Goal: Communication & Community: Answer question/provide support

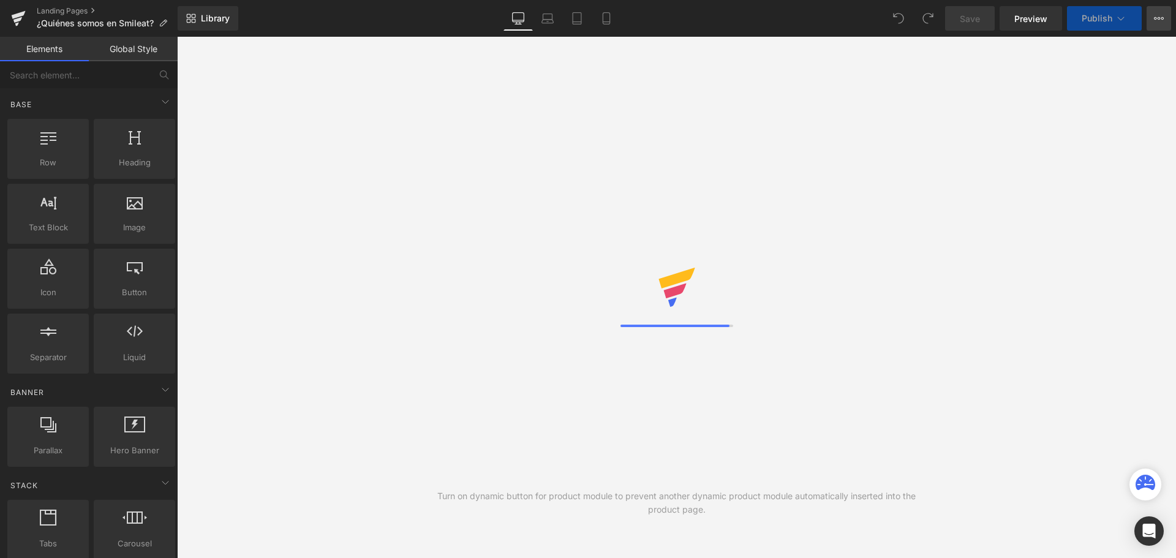
click at [1168, 21] on button "View Live Page View with current Template Save Template to Library Schedule Pub…" at bounding box center [1159, 18] width 25 height 25
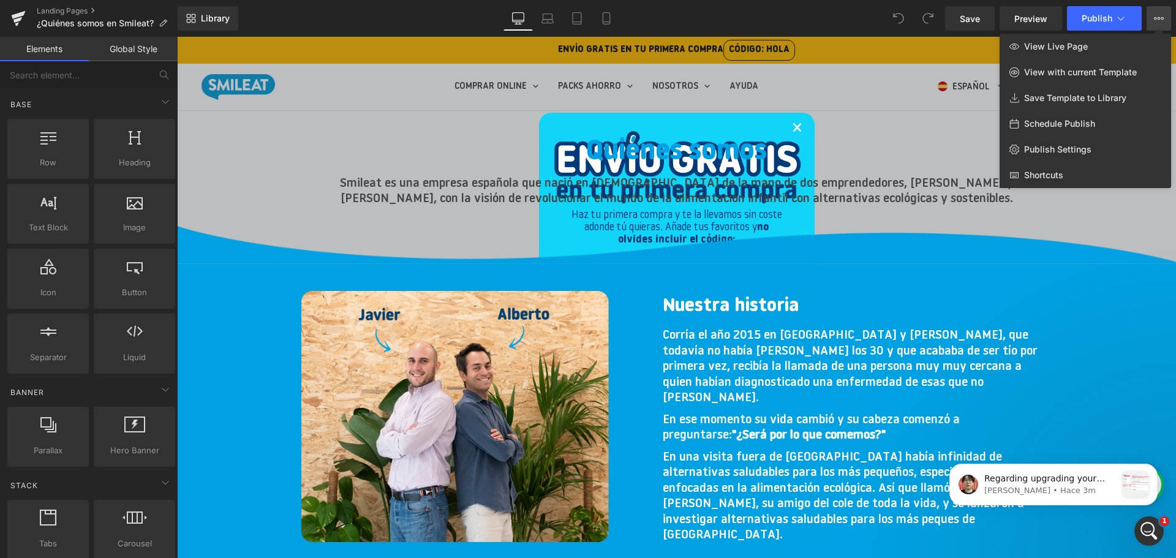
click at [1166, 21] on button "View Live Page View with current Template Save Template to Library Schedule Pub…" at bounding box center [1159, 18] width 25 height 25
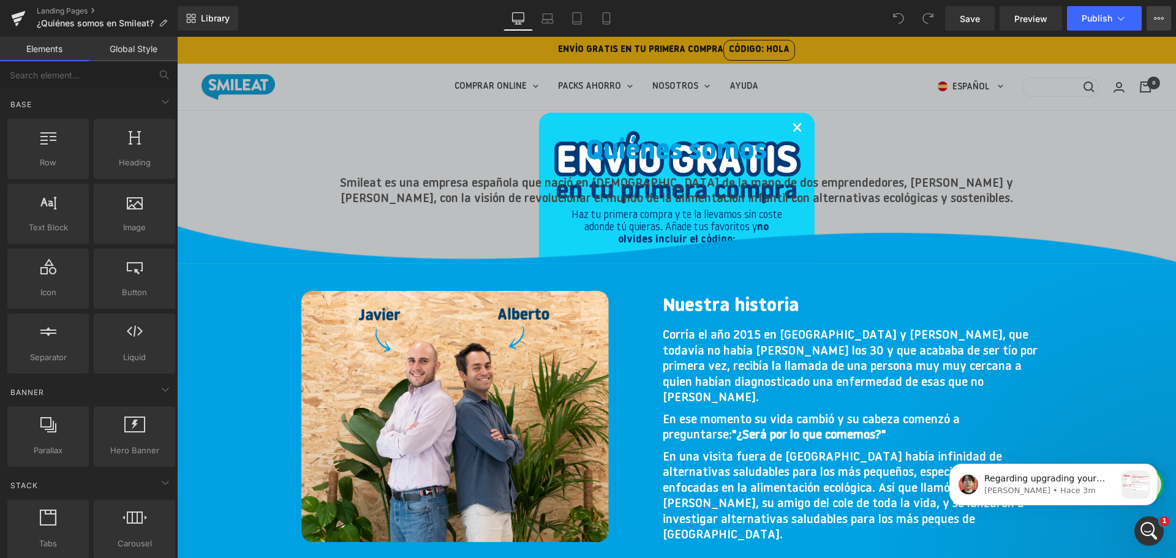
click at [1166, 21] on button "View Live Page View with current Template Save Template to Library Schedule Pub…" at bounding box center [1159, 18] width 25 height 25
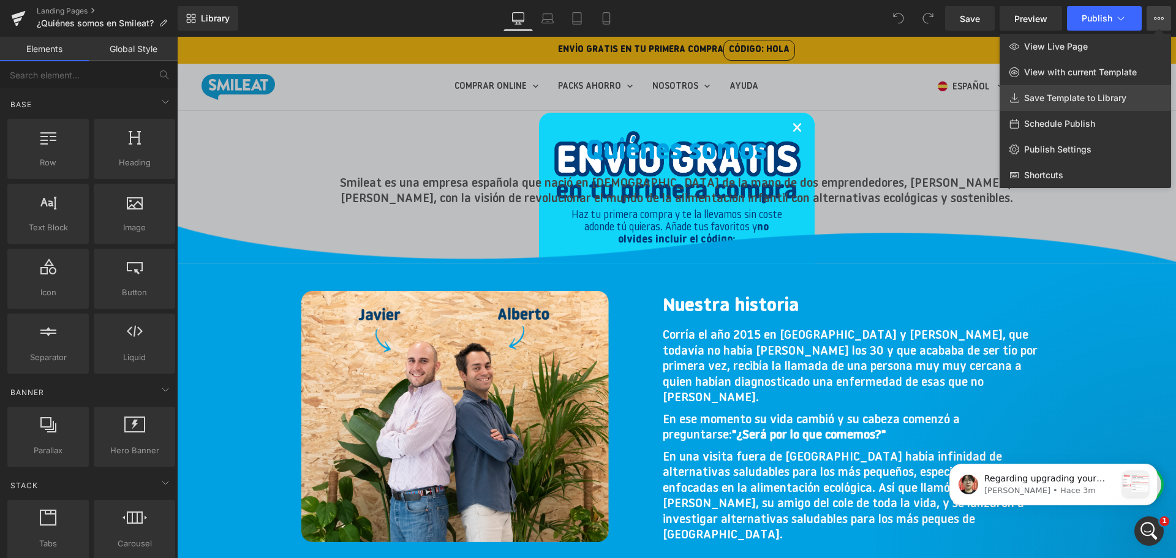
click at [1141, 104] on link "Save Template to Library" at bounding box center [1086, 98] width 172 height 26
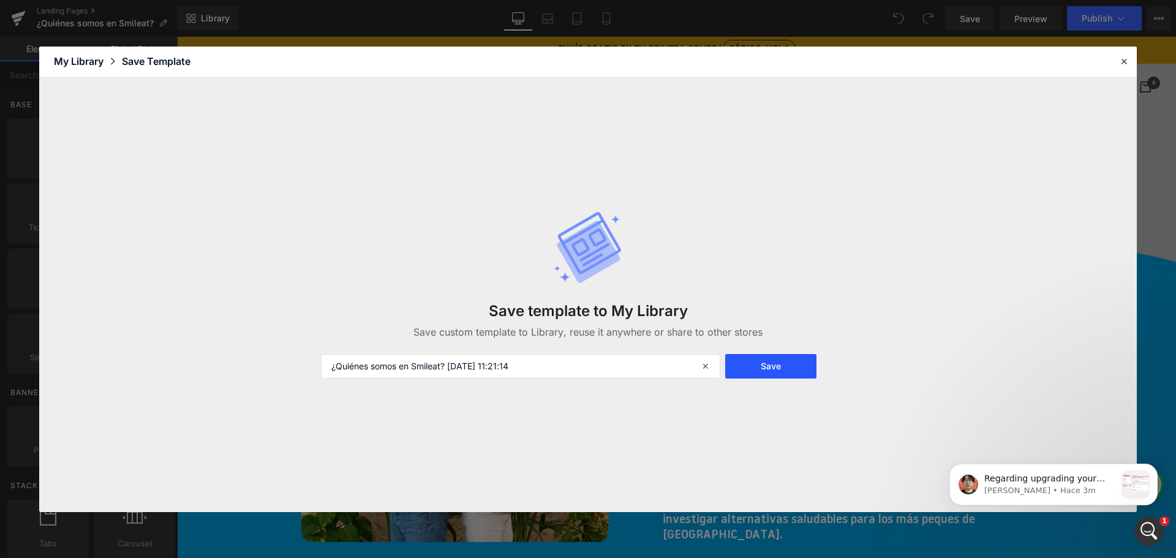
click at [796, 368] on button "Save" at bounding box center [770, 366] width 91 height 25
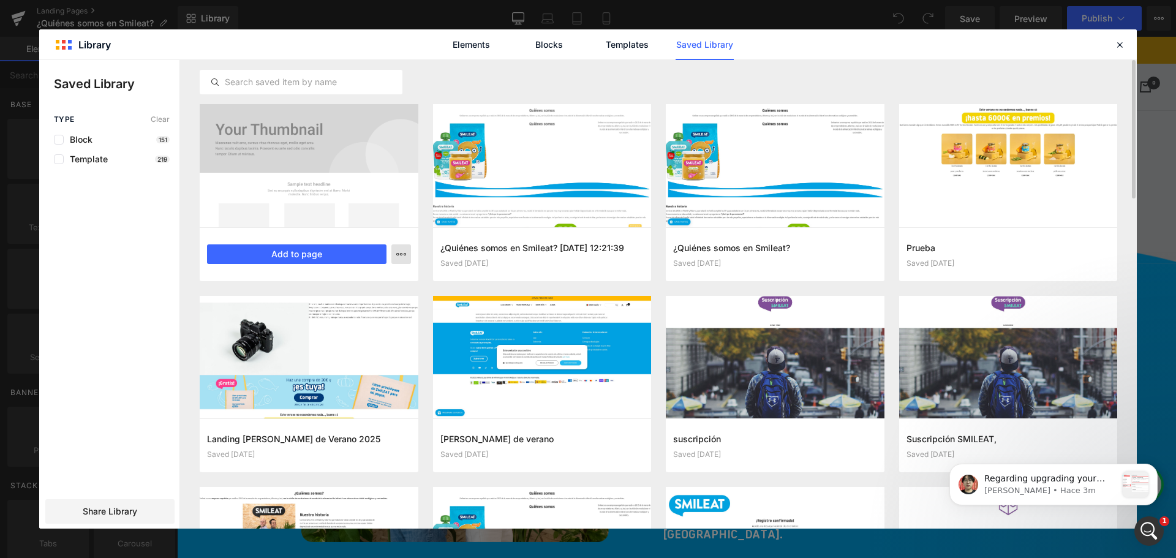
click at [403, 256] on icon "button" at bounding box center [401, 254] width 10 height 10
click at [119, 518] on div at bounding box center [588, 294] width 1098 height 469
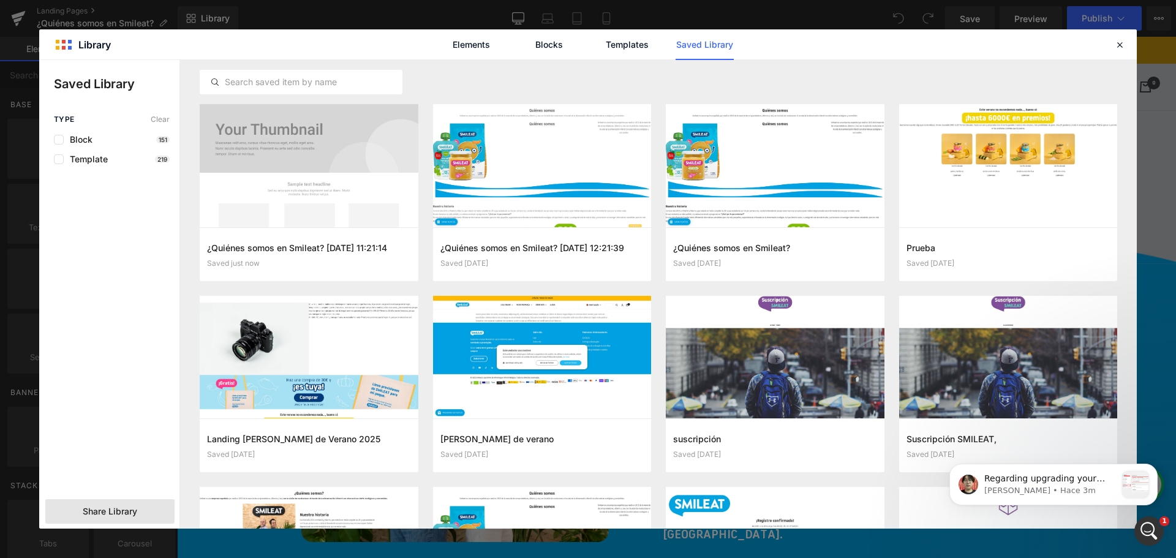
click at [124, 513] on span "Share Library" at bounding box center [110, 511] width 55 height 12
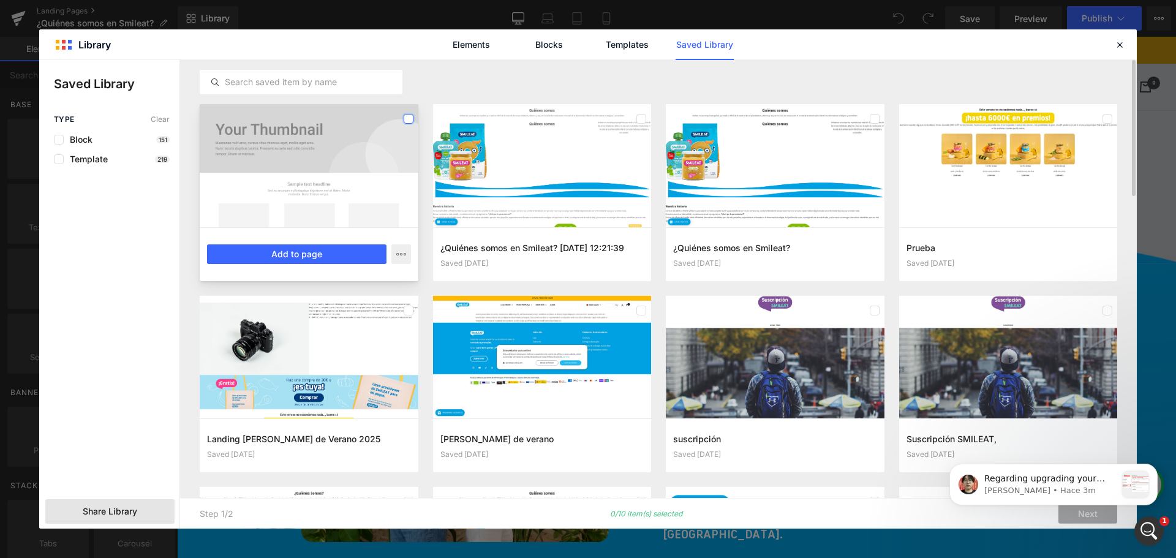
click at [409, 114] on label at bounding box center [409, 119] width 10 height 10
click at [1088, 516] on body "Regarding upgrading your version from v6 to v7. We would suggest you to switch …" at bounding box center [1053, 482] width 235 height 76
click at [1152, 468] on icon "Dismiss notification" at bounding box center [1154, 467] width 7 height 7
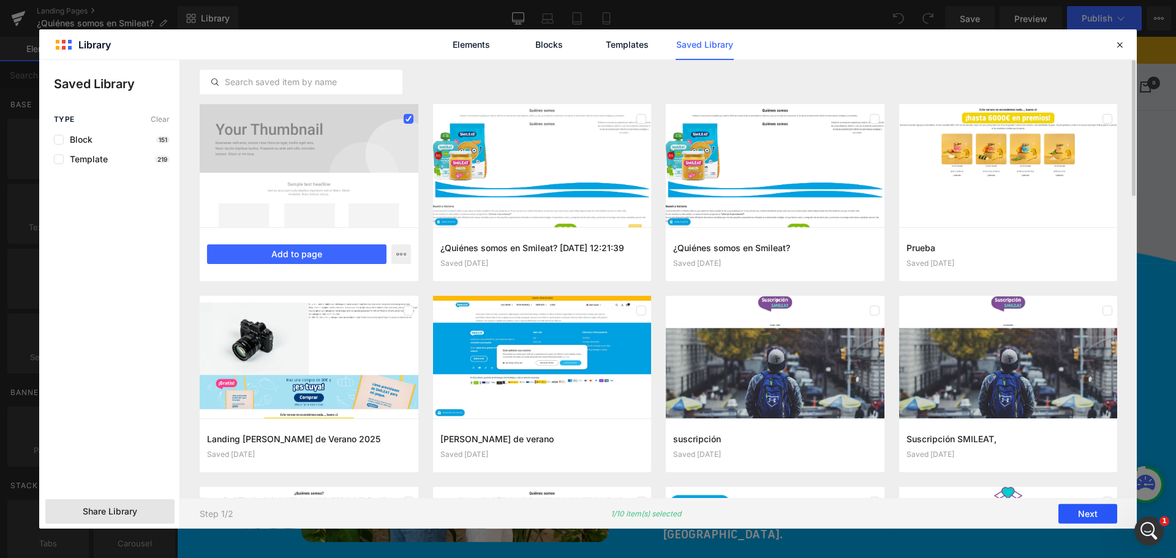
click at [1097, 512] on button "Next" at bounding box center [1088, 514] width 59 height 20
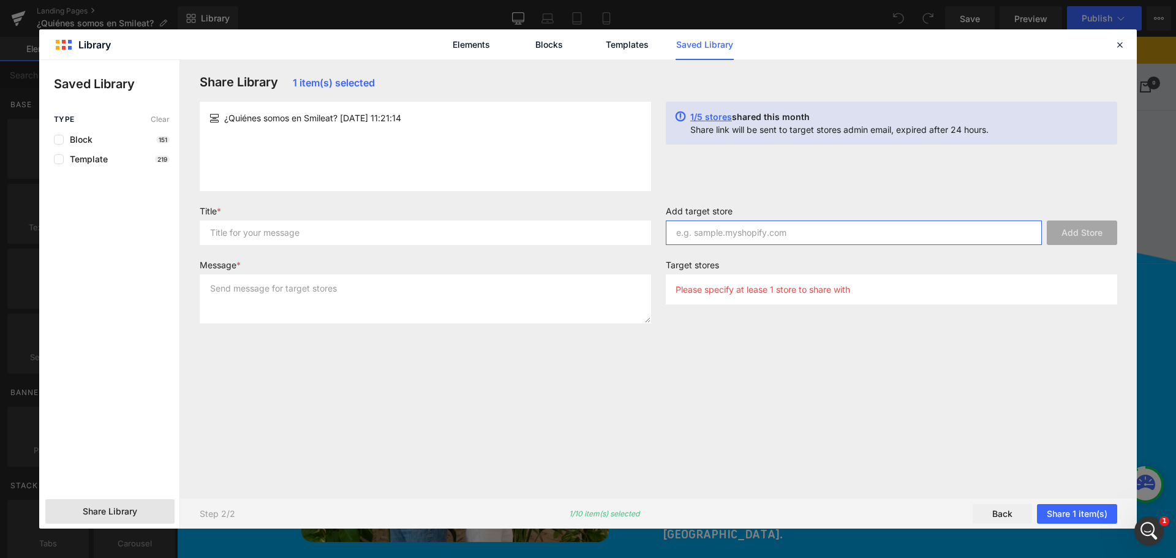
click at [781, 226] on input "text" at bounding box center [854, 233] width 376 height 25
click at [921, 233] on input "text" at bounding box center [854, 233] width 376 height 25
paste input "smileat-int.myshopify.com"
type input "smileat-int.myshopify.com"
click at [1084, 229] on button "Add Store" at bounding box center [1082, 233] width 70 height 25
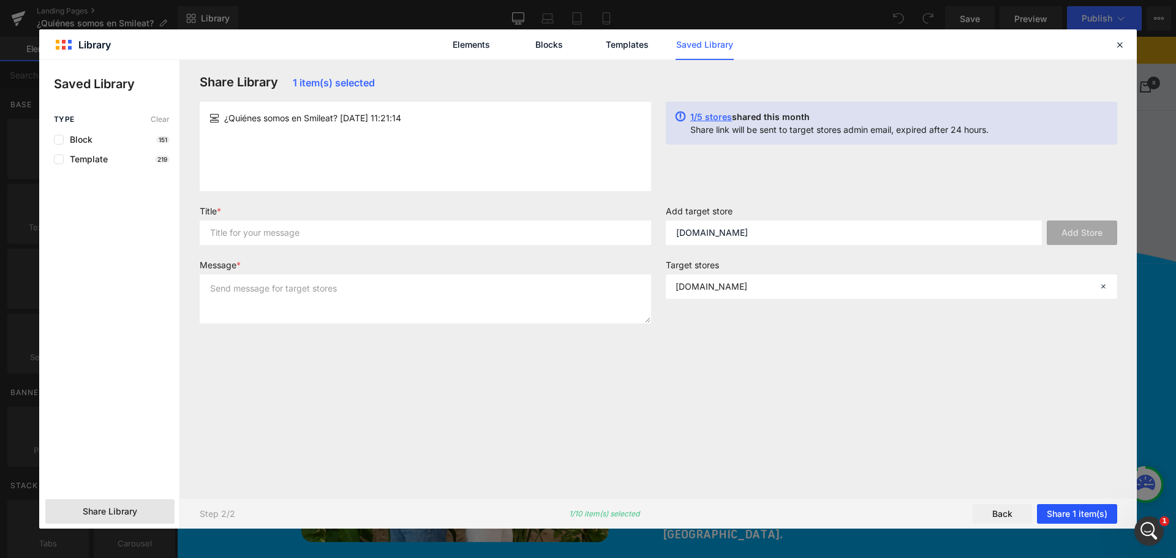
click at [1086, 513] on button "Share 1 item(s)" at bounding box center [1077, 514] width 80 height 20
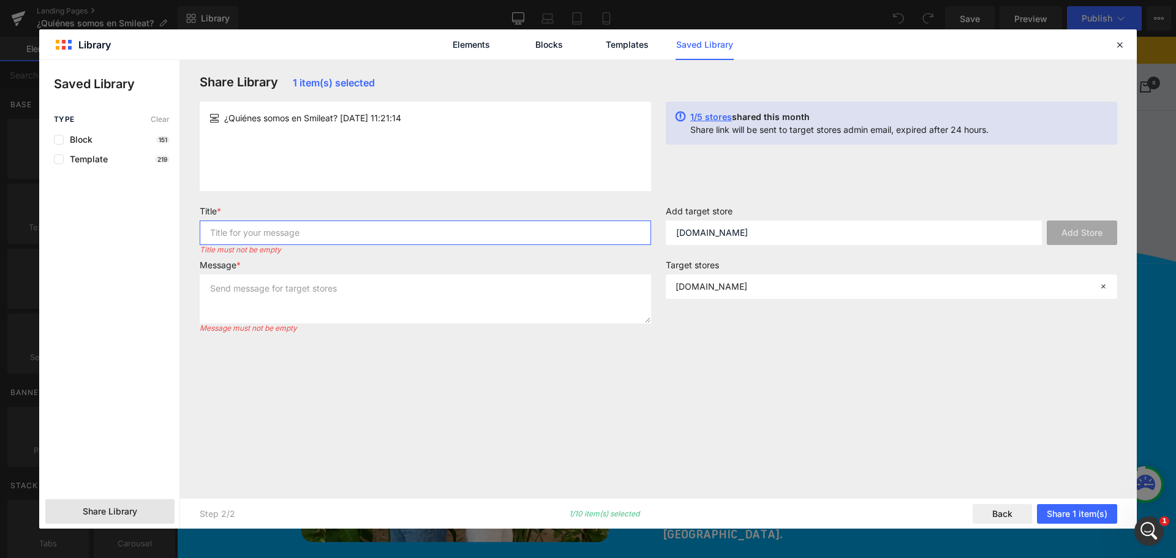
click at [318, 232] on input "text" at bounding box center [426, 233] width 452 height 25
type input "Landing quienes somos"
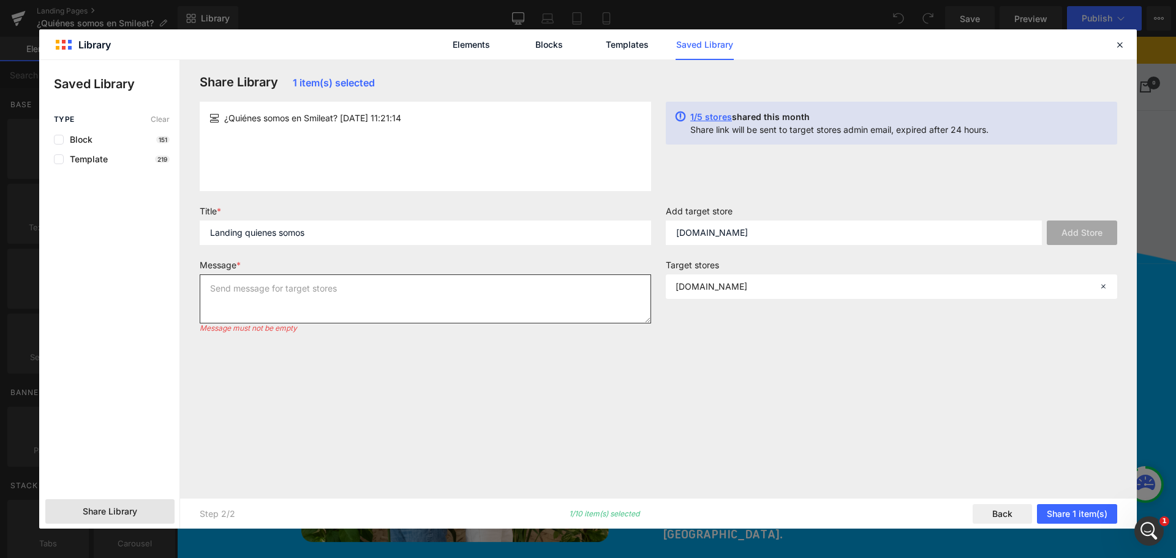
click at [341, 300] on textarea at bounding box center [426, 298] width 452 height 49
type textarea "Landing quienes somos"
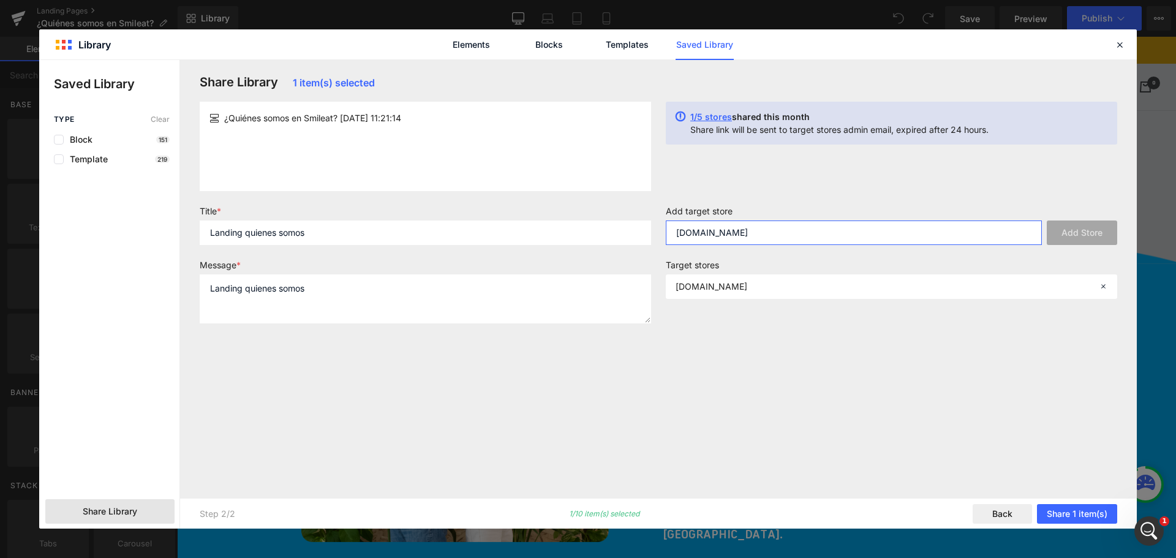
click at [894, 235] on input "smileat-int.myshopify.com" at bounding box center [854, 233] width 376 height 25
paste input "smileat-int.myshopify.com"
type input "smileat-int.myshopify.com"
click at [1064, 238] on button "Add Store" at bounding box center [1082, 233] width 70 height 25
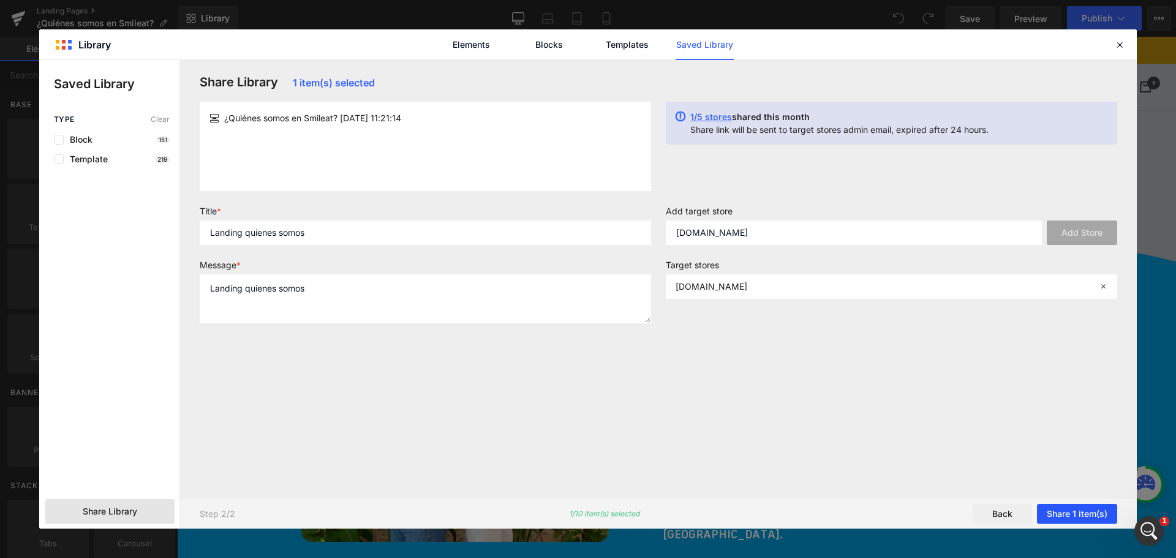
click at [1089, 512] on button "Share 1 item(s)" at bounding box center [1077, 514] width 80 height 20
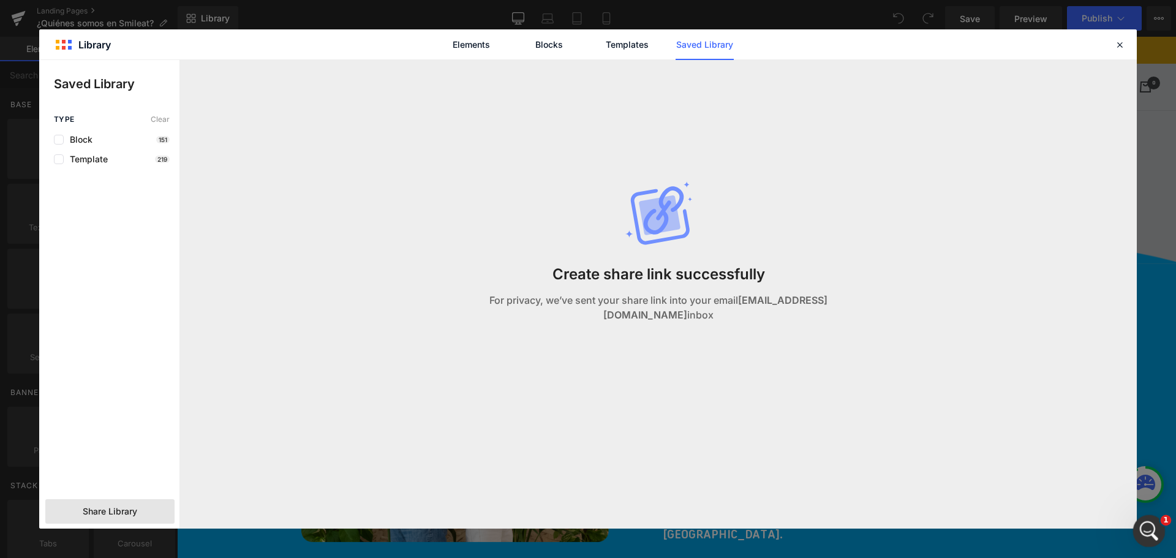
click at [1148, 524] on icon "Abrir Intercom Messenger" at bounding box center [1148, 530] width 20 height 20
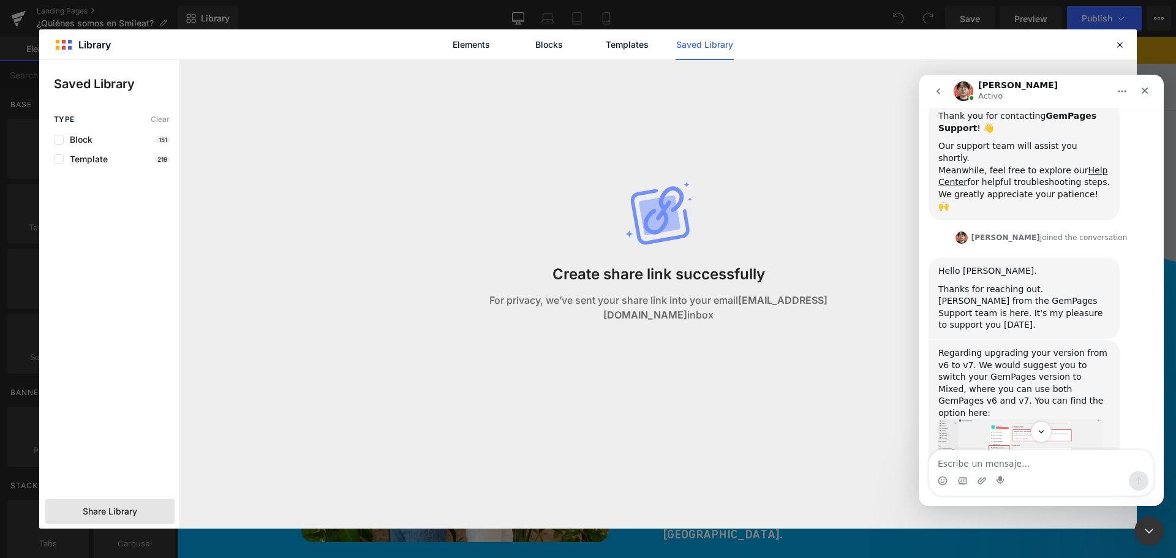
scroll to position [190, 0]
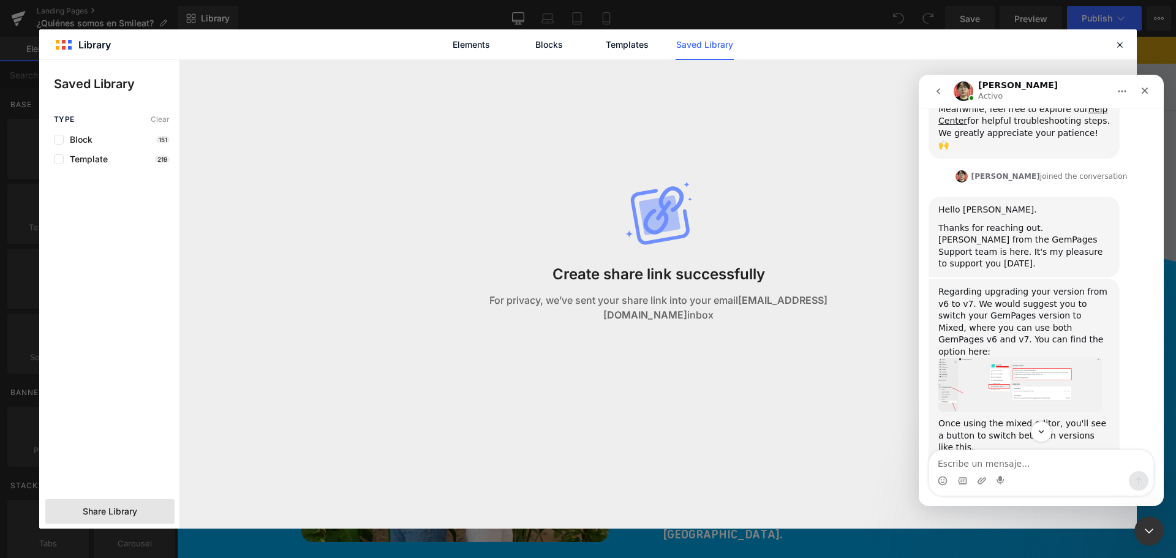
click at [1049, 358] on img "Ethan dice…" at bounding box center [1021, 385] width 164 height 54
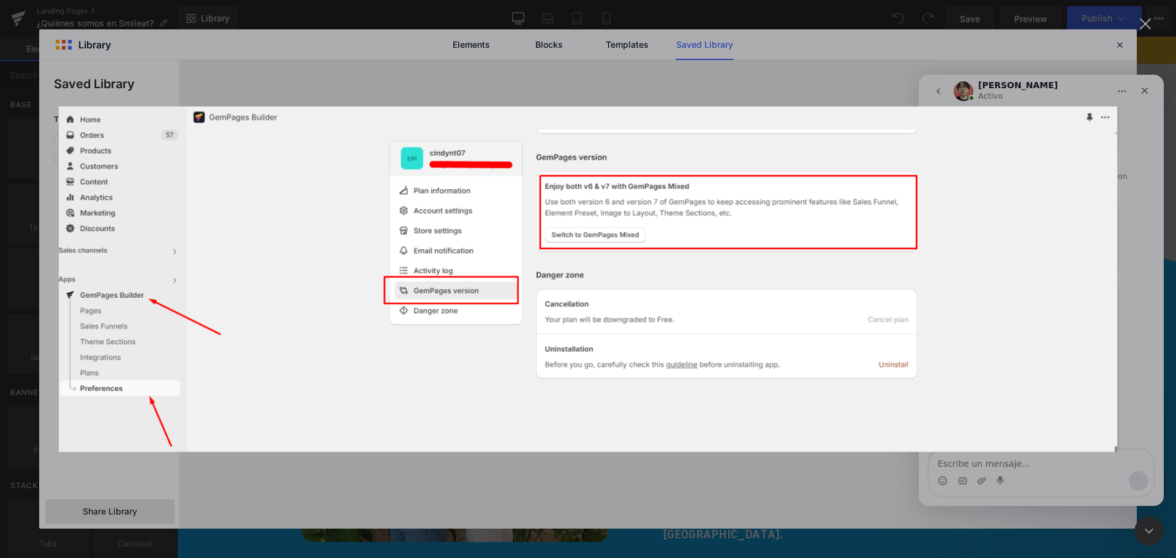
click at [1068, 68] on div "Intercom Messenger" at bounding box center [588, 279] width 1176 height 558
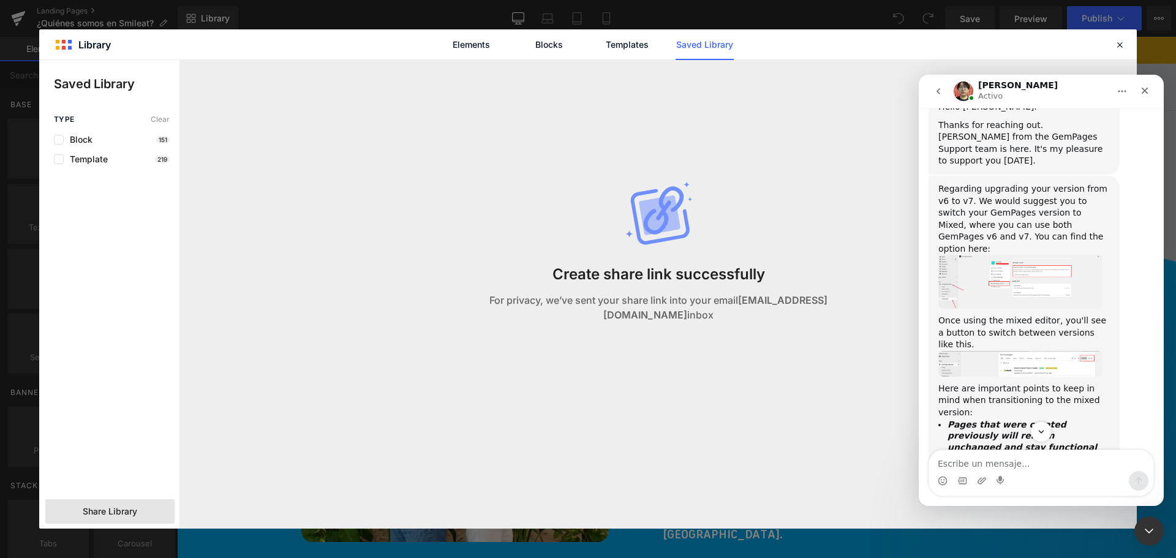
scroll to position [312, 0]
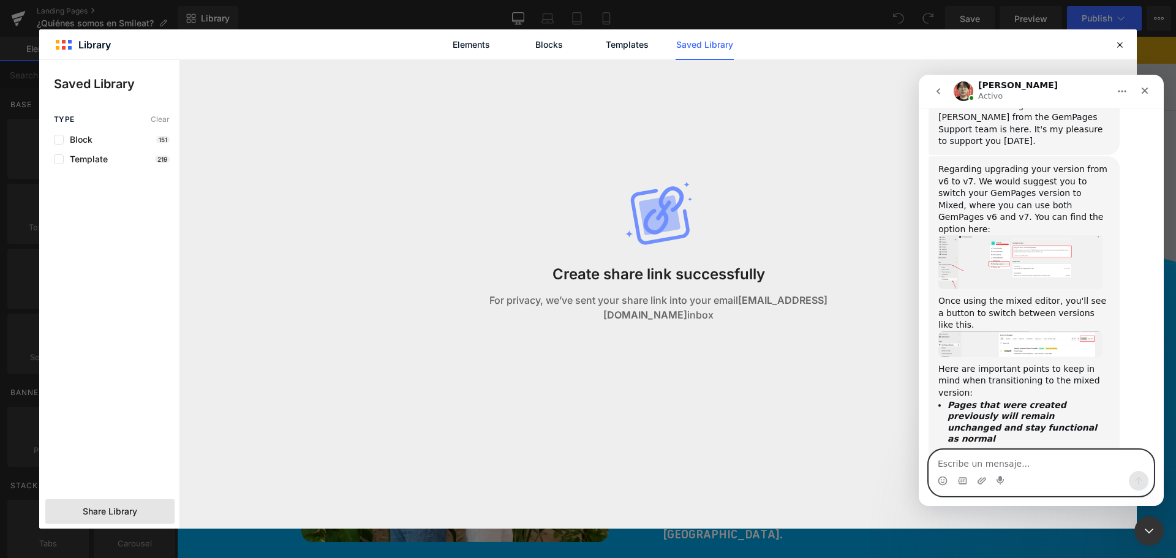
click at [978, 463] on textarea "Escribe un mensaje..." at bounding box center [1041, 460] width 224 height 21
type textarea "ok, thank you"
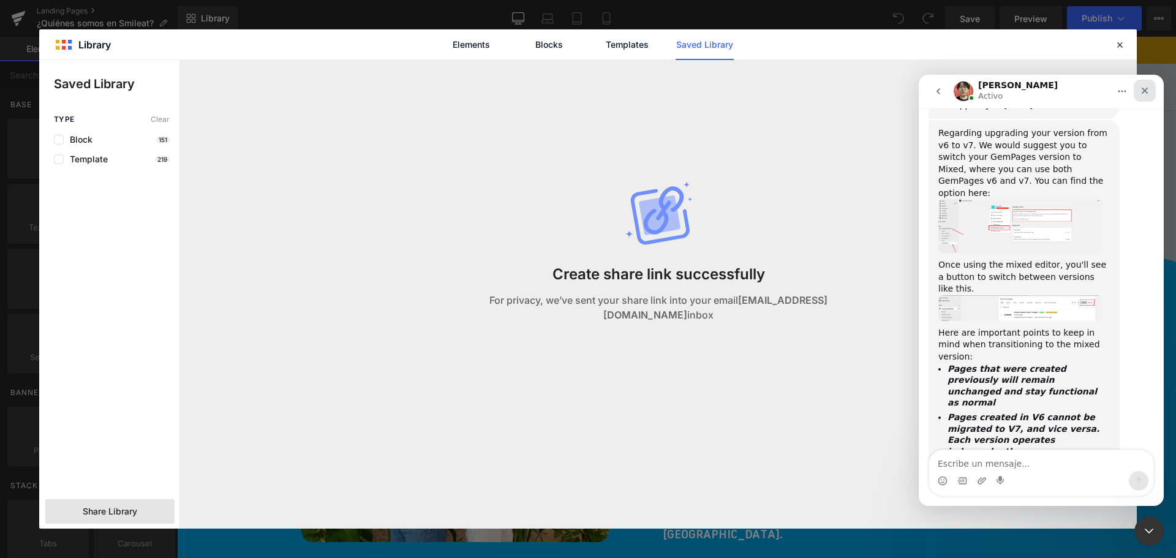
click at [1140, 91] on div "Cerrar" at bounding box center [1145, 91] width 22 height 22
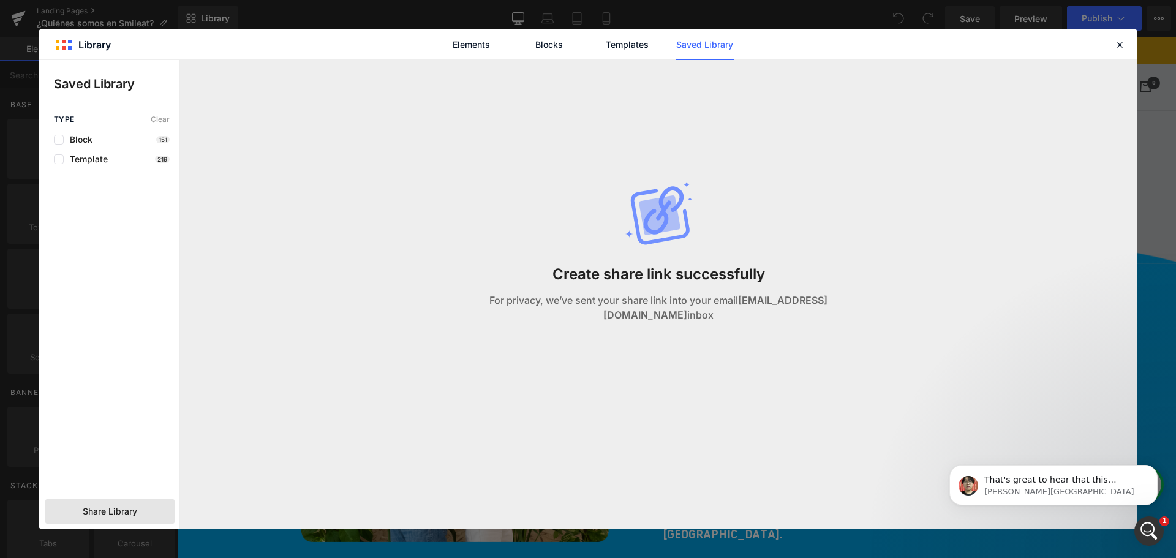
scroll to position [422, 0]
click at [1087, 485] on p "That's great to hear that this information is helpful to you, please let me kno…" at bounding box center [1064, 480] width 158 height 12
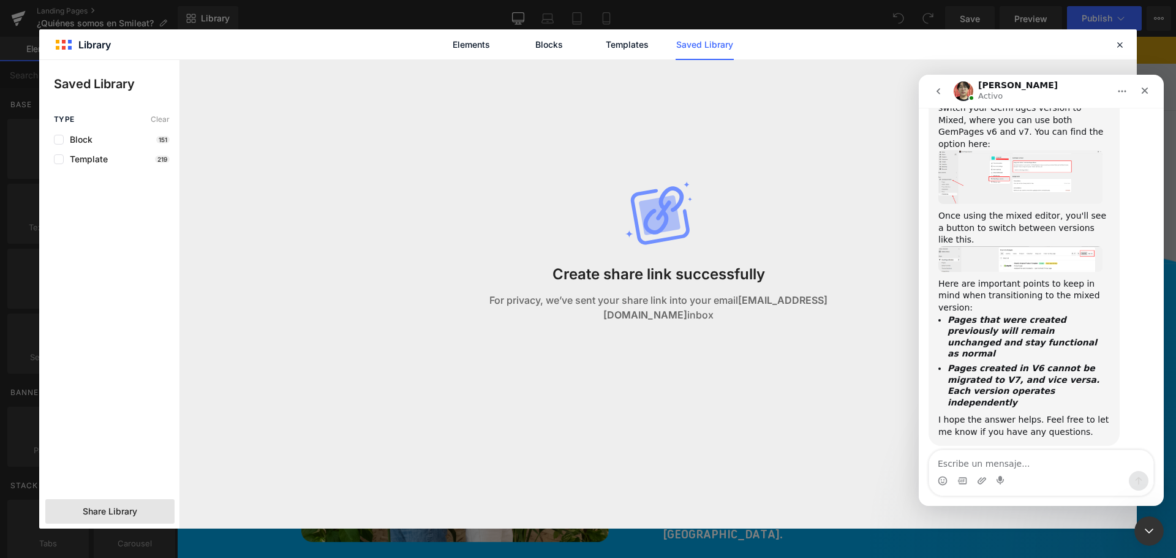
scroll to position [442, 0]
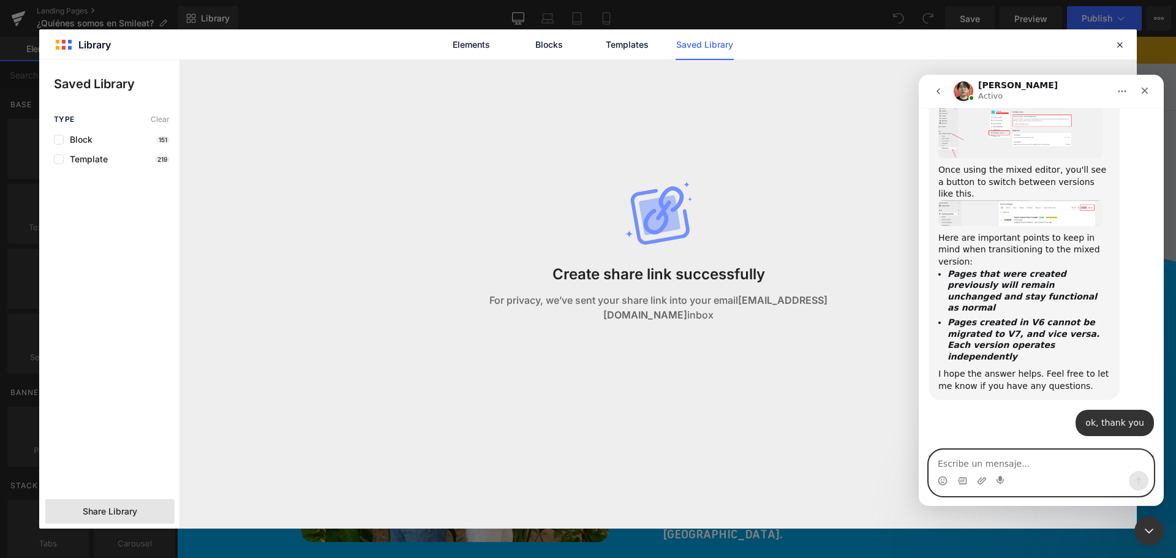
click at [1007, 455] on textarea "Escribe un mensaje..." at bounding box center [1041, 460] width 224 height 21
type textarea "Hi, yes please"
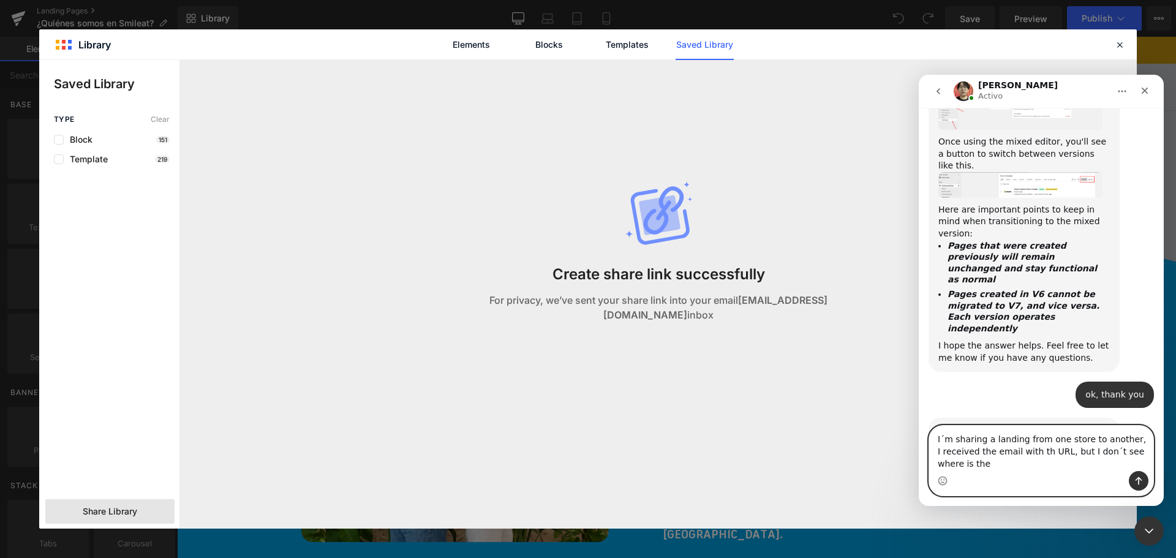
scroll to position [482, 0]
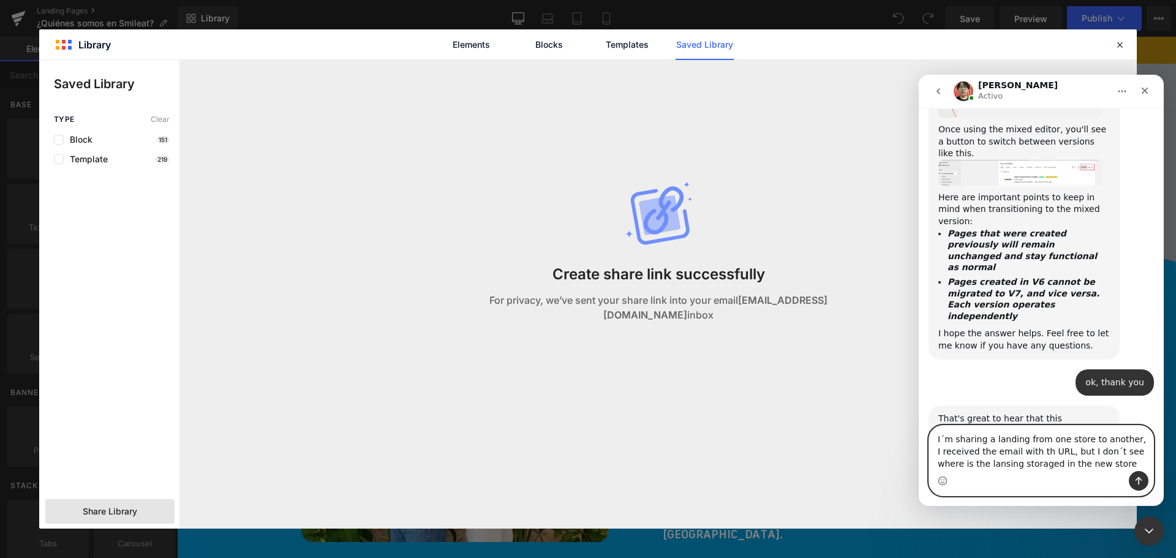
drag, startPoint x: 1092, startPoint y: 466, endPoint x: 1820, endPoint y: 505, distance: 729.5
click at [921, 428] on div "I´m sharing a landing from one store to another, I received the email with th U…" at bounding box center [1041, 460] width 245 height 71
drag, startPoint x: 1005, startPoint y: 461, endPoint x: 1030, endPoint y: 455, distance: 26.3
click at [1006, 461] on textarea "I´m sharing a landing from one store to another, I received the email with th U…" at bounding box center [1041, 448] width 224 height 45
click at [1083, 464] on textarea "I´m sharing a landing from one store to another, I received the email with th U…" at bounding box center [1041, 448] width 224 height 45
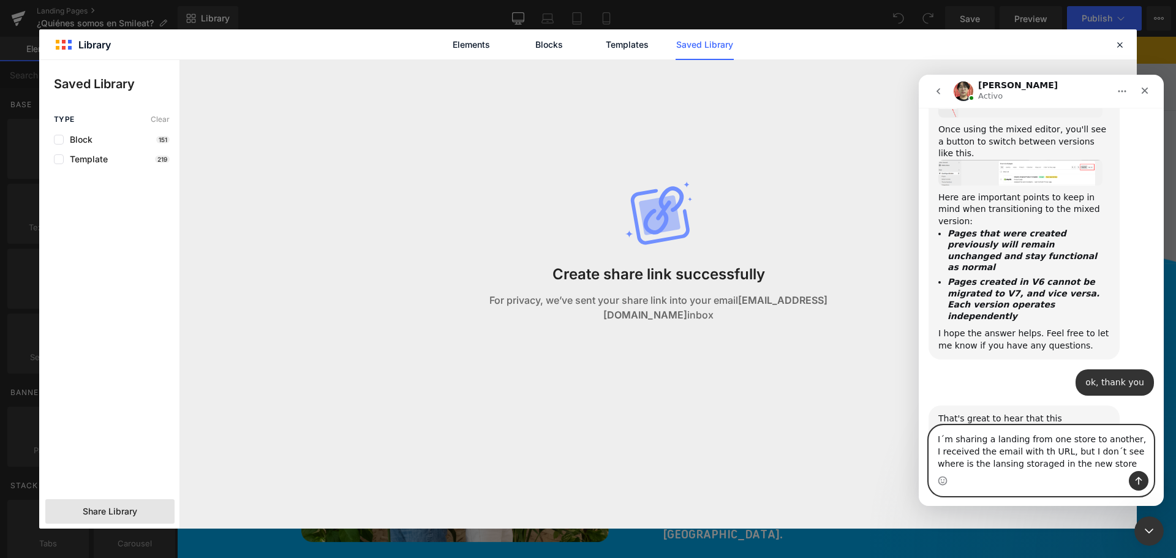
click at [1086, 467] on textarea "I´m sharing a landing from one store to another, I received the email with th U…" at bounding box center [1041, 448] width 224 height 45
drag, startPoint x: 1081, startPoint y: 465, endPoint x: 912, endPoint y: 415, distance: 176.2
click at [919, 415] on html "Ethan Activo Handy tips: Sharing your issue screenshots and page links helps us…" at bounding box center [1041, 290] width 245 height 431
paste textarea "’m sharing a landing page from one store to another. I received the email with …"
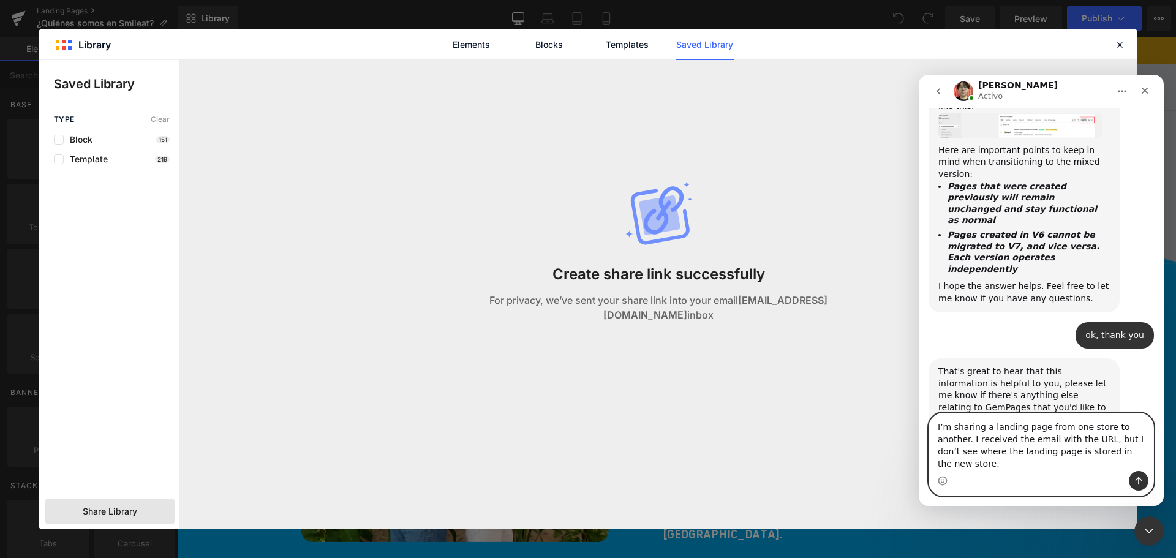
type textarea "I’m sharing a landing page from one store to another. I received the email with…"
click at [1141, 479] on icon "Enviar un mensaje…" at bounding box center [1139, 481] width 7 height 8
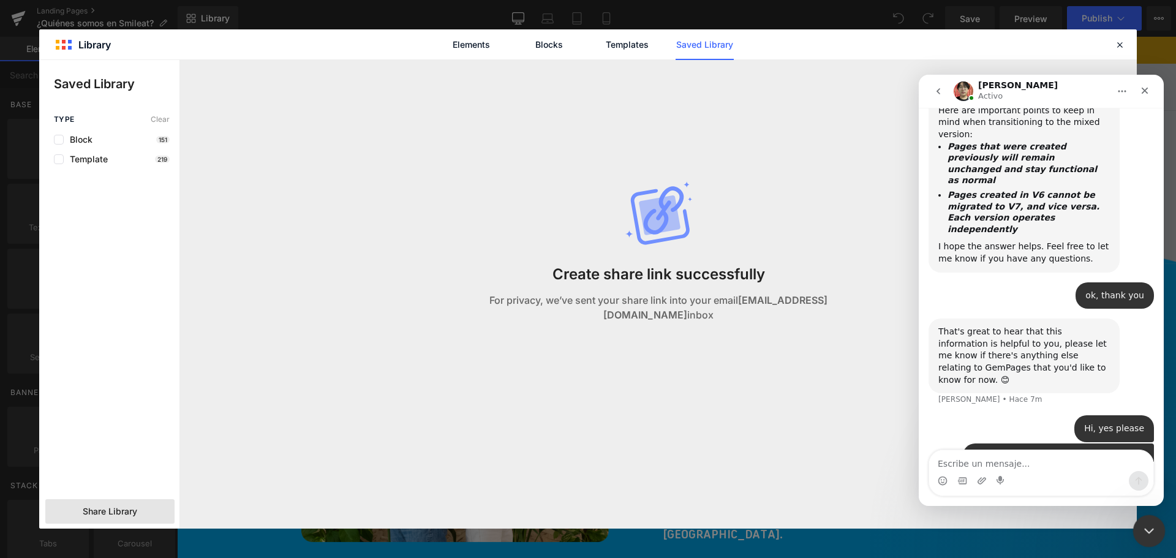
click at [1135, 528] on div "Cerrar Intercom Messenger" at bounding box center [1147, 529] width 29 height 29
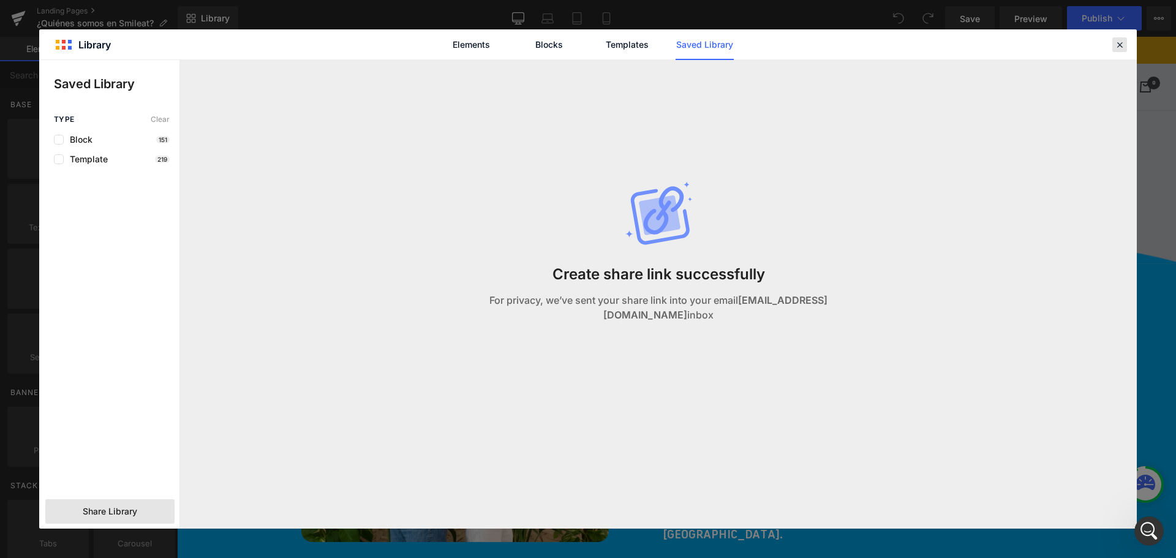
click at [1121, 50] on div at bounding box center [1120, 44] width 15 height 15
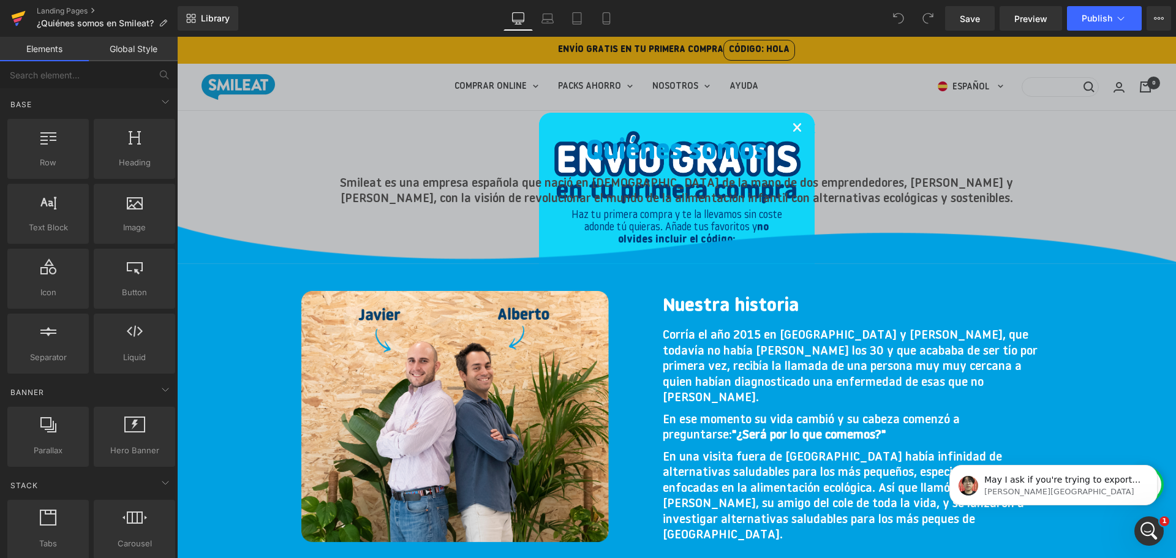
scroll to position [583, 0]
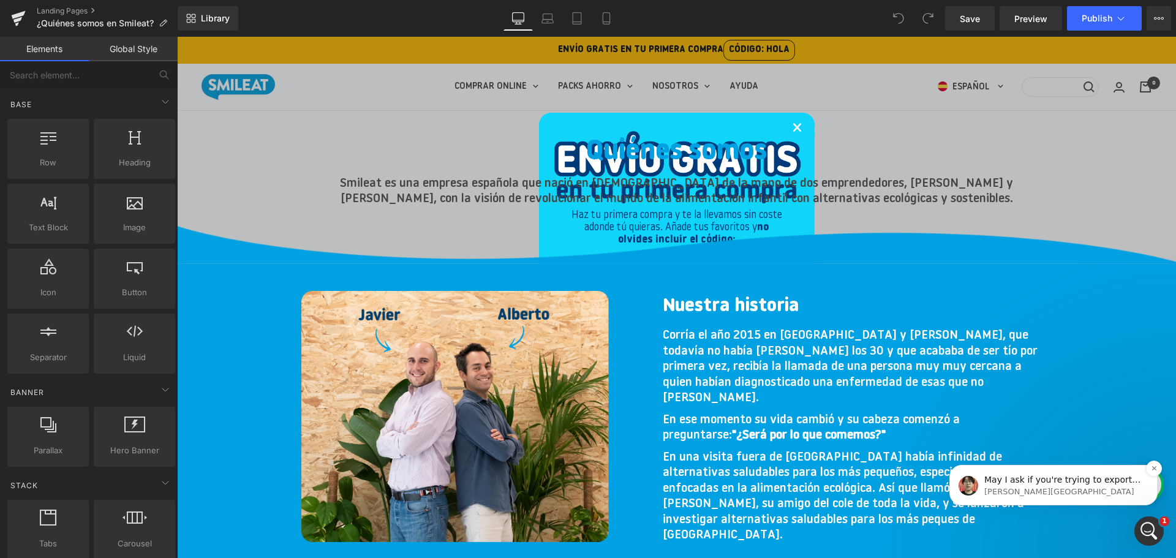
click at [1040, 483] on p "May I ask if you're trying to export the Landing page from one page to import o…" at bounding box center [1064, 480] width 158 height 12
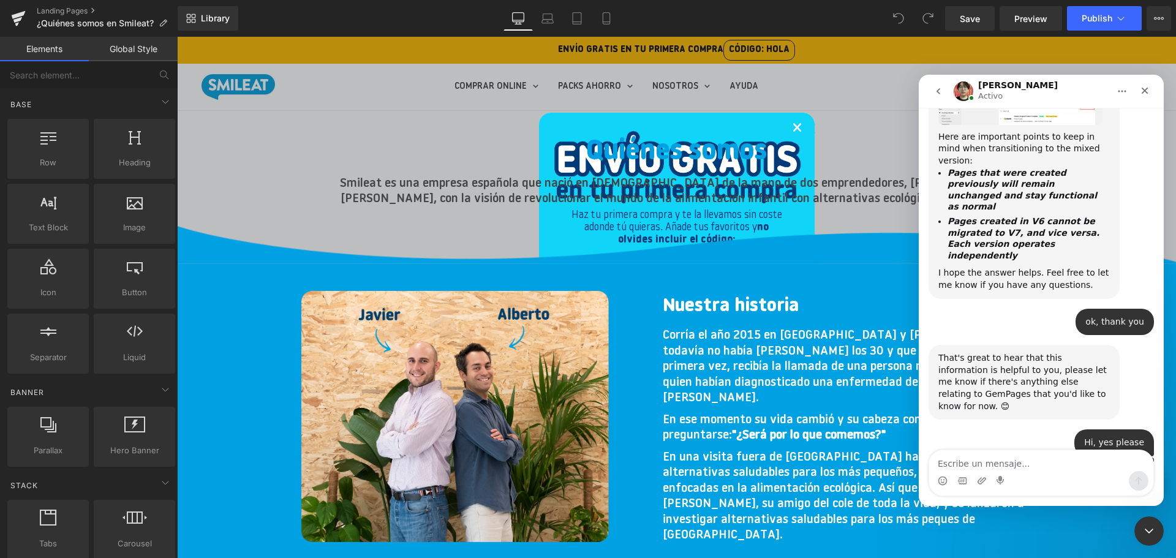
scroll to position [603, 0]
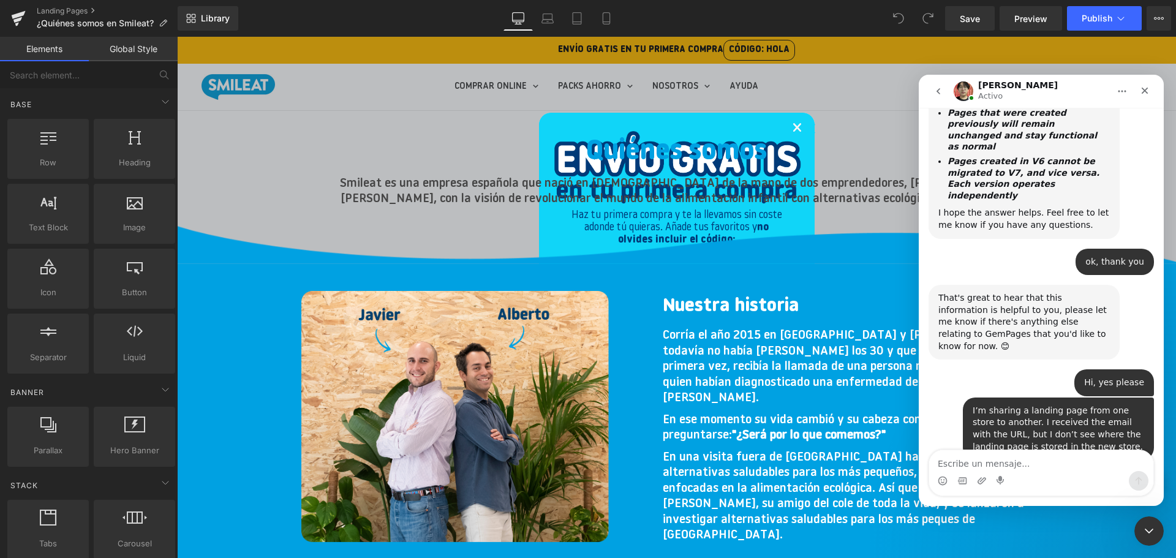
click at [1003, 464] on textarea "Escribe un mensaje..." at bounding box center [1041, 460] width 224 height 21
click at [1016, 461] on textarea "Escribe un mensaje..." at bounding box center [1041, 460] width 224 height 21
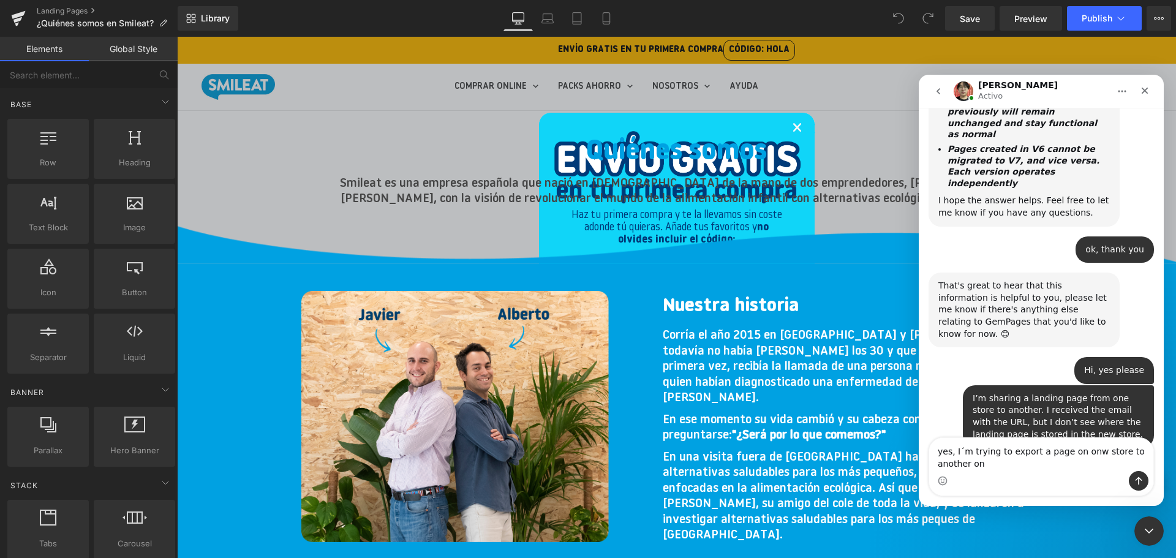
type textarea "yes, I´m trying to export a page on onw store to another one"
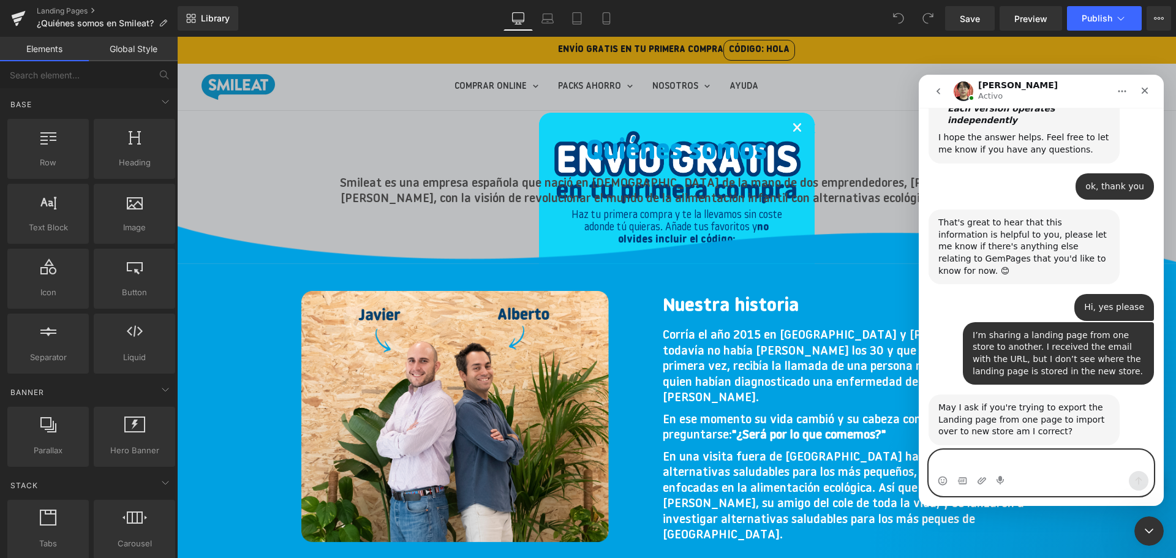
scroll to position [703, 0]
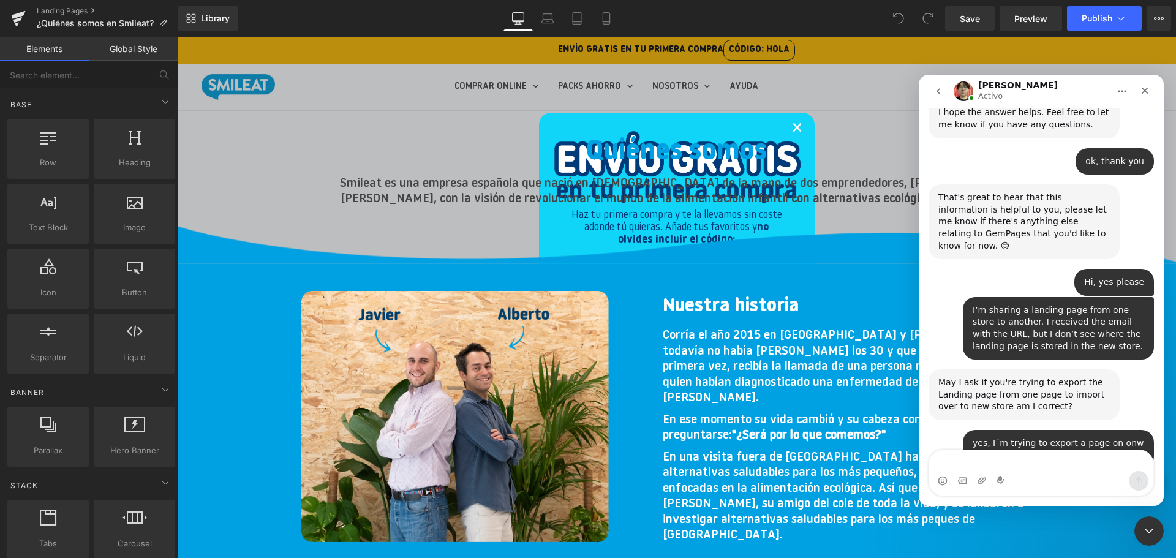
click at [982, 499] on link "[URL][DOMAIN_NAME]" at bounding box center [1005, 510] width 132 height 22
click at [994, 466] on textarea "Escribe un mensaje..." at bounding box center [1041, 460] width 224 height 21
type textarea "I don´t see the export option on my menu"
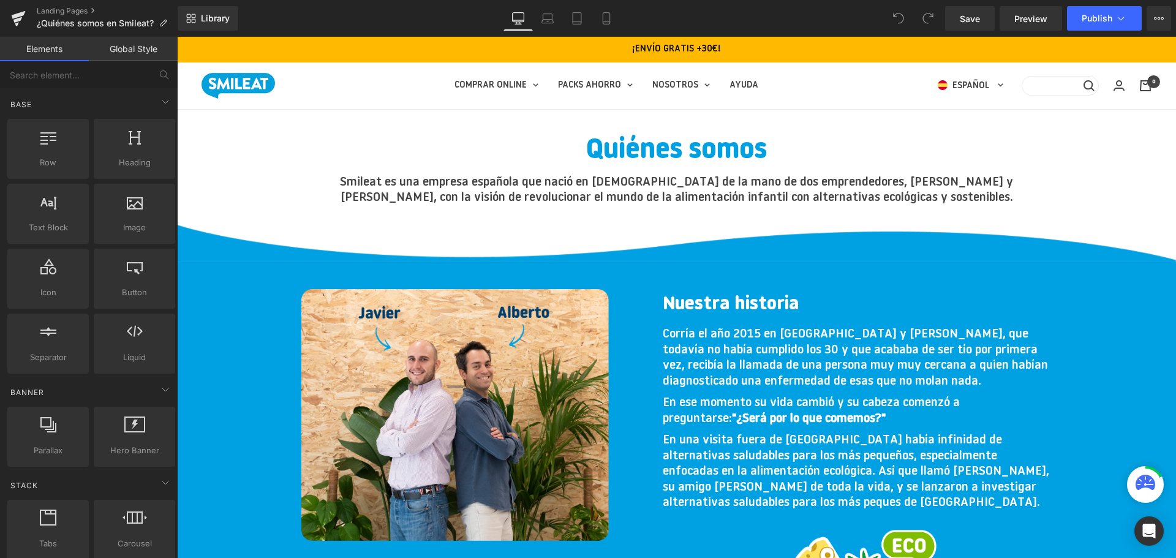
click at [1158, 20] on icon at bounding box center [1159, 18] width 10 height 10
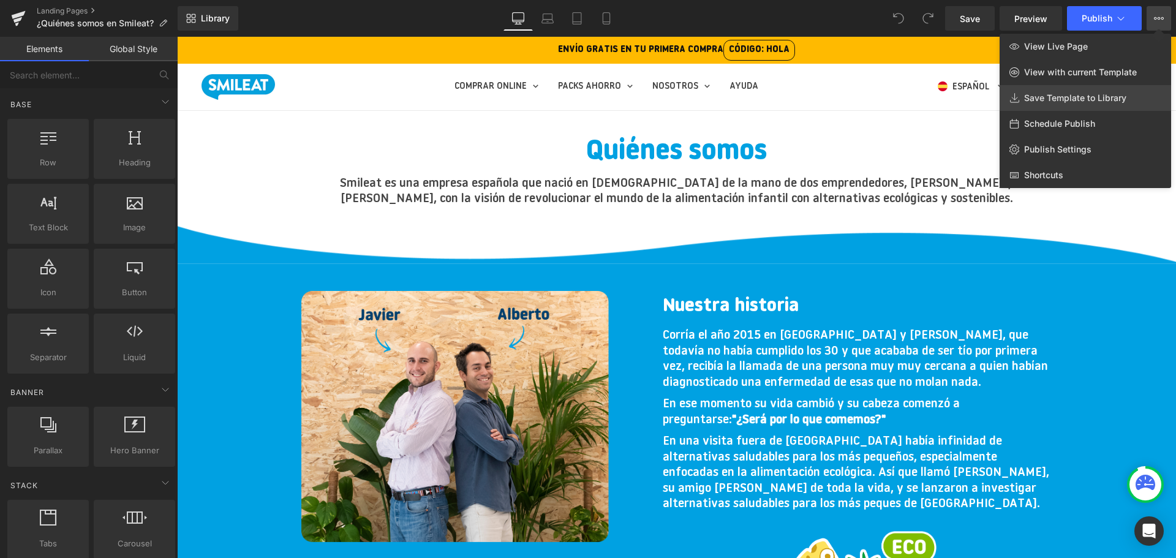
click at [1116, 92] on link "Save Template to Library" at bounding box center [1086, 98] width 172 height 26
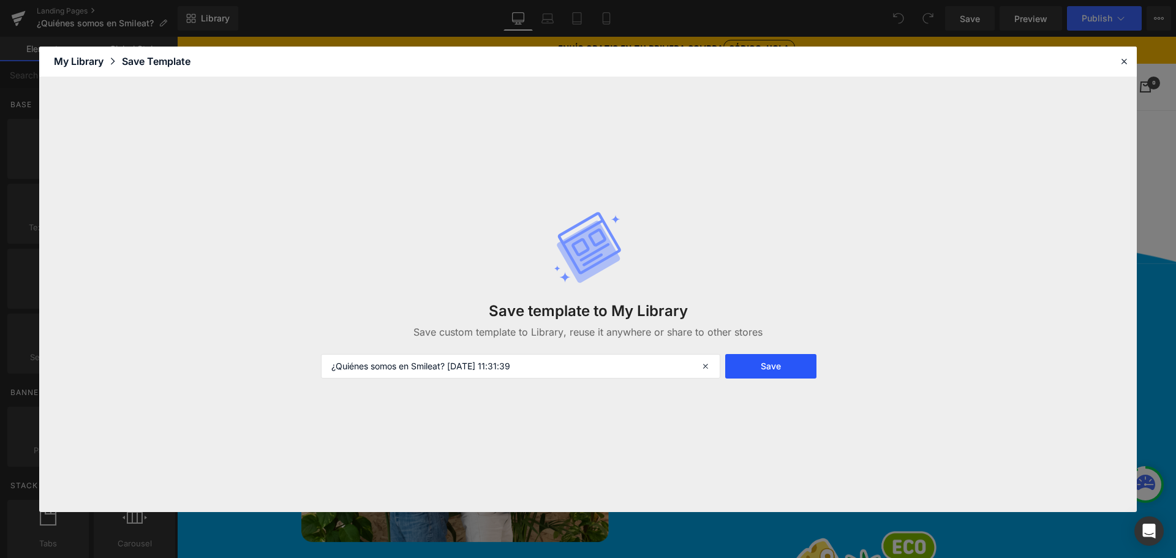
click at [769, 369] on button "Save" at bounding box center [770, 366] width 91 height 25
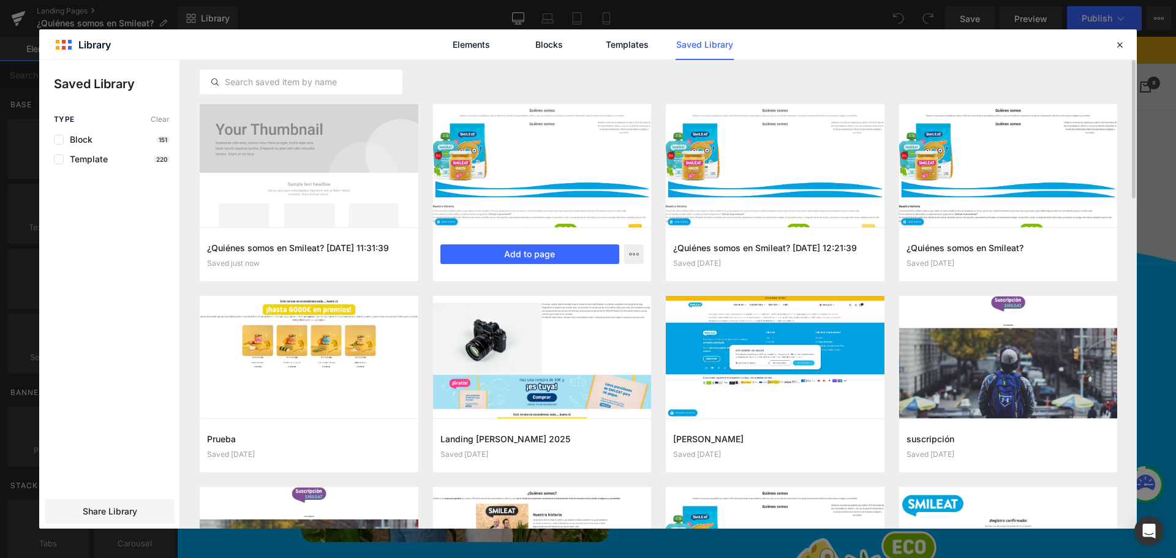
click at [610, 186] on div at bounding box center [542, 165] width 219 height 123
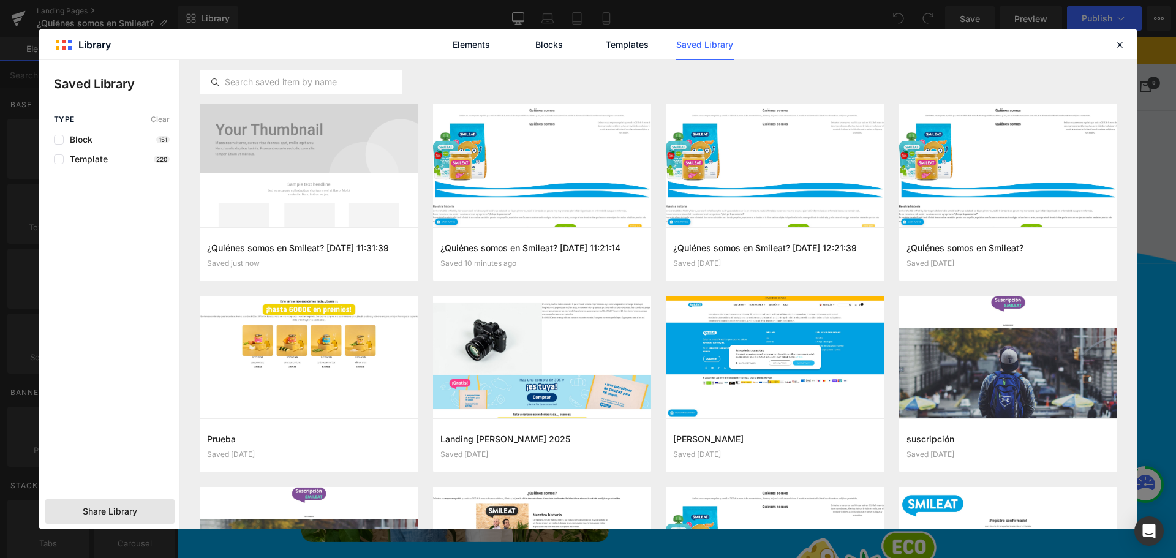
click at [118, 508] on span "Share Library" at bounding box center [110, 511] width 55 height 12
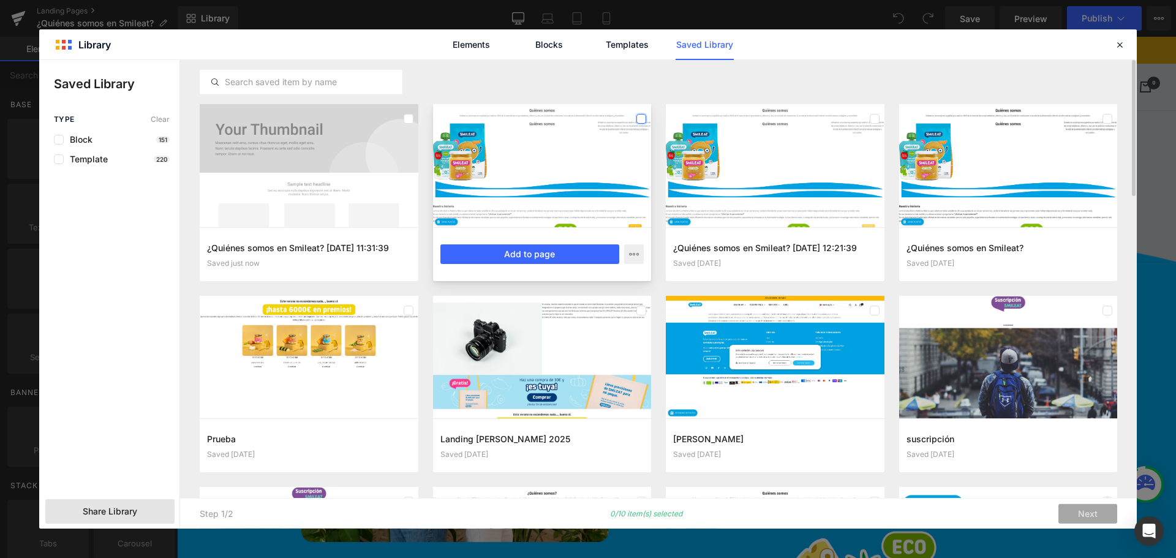
click at [639, 121] on label at bounding box center [642, 119] width 10 height 10
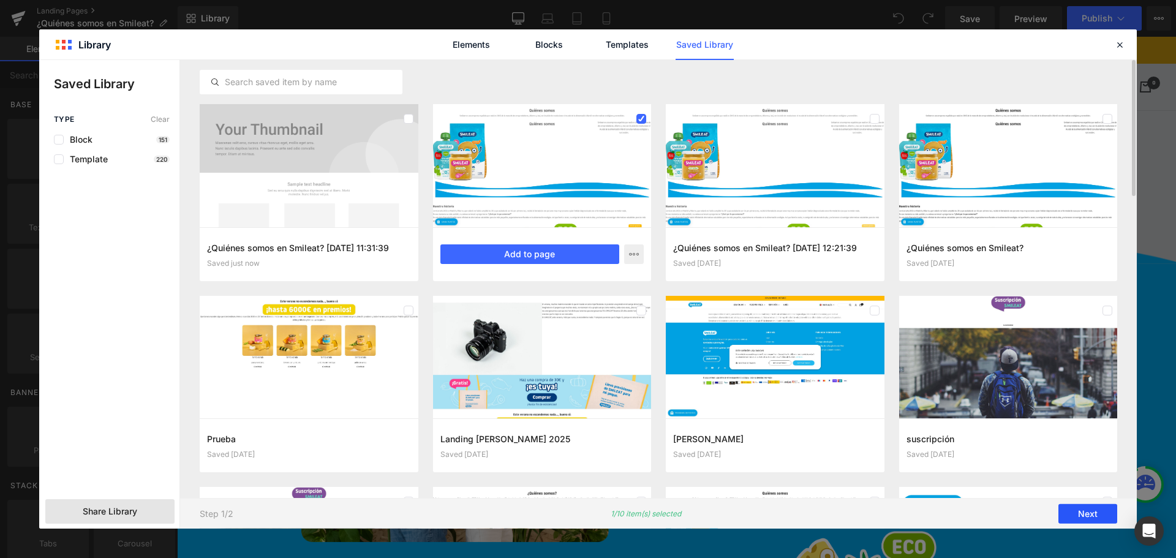
click at [1072, 515] on button "Next" at bounding box center [1088, 514] width 59 height 20
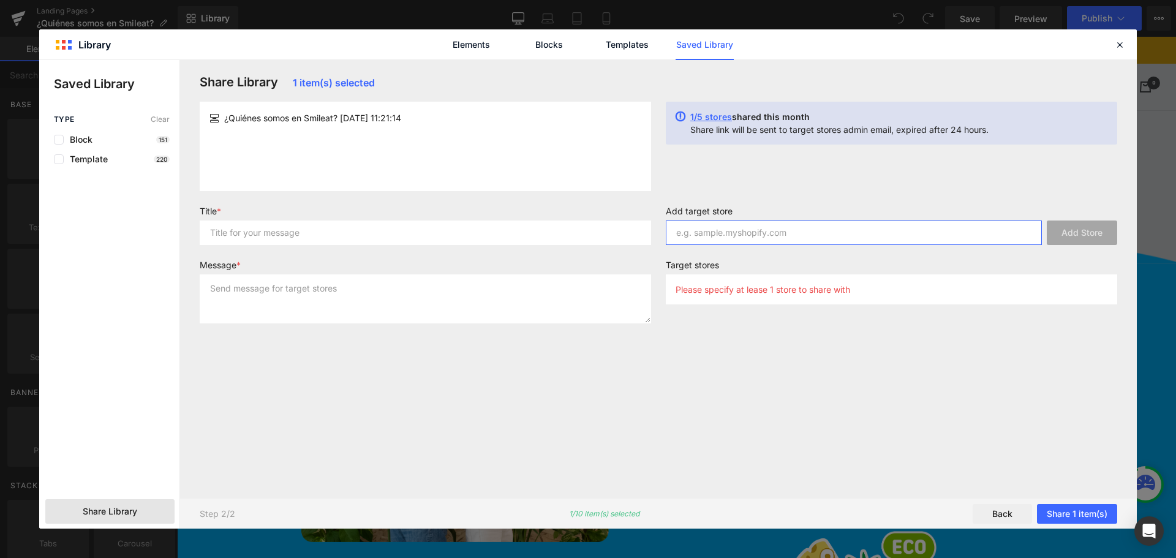
click at [810, 235] on input "text" at bounding box center [854, 233] width 376 height 25
click at [974, 239] on input "text" at bounding box center [854, 233] width 376 height 25
paste input "smileat-int.myshopify.com"
type input "smileat-int.myshopify.com"
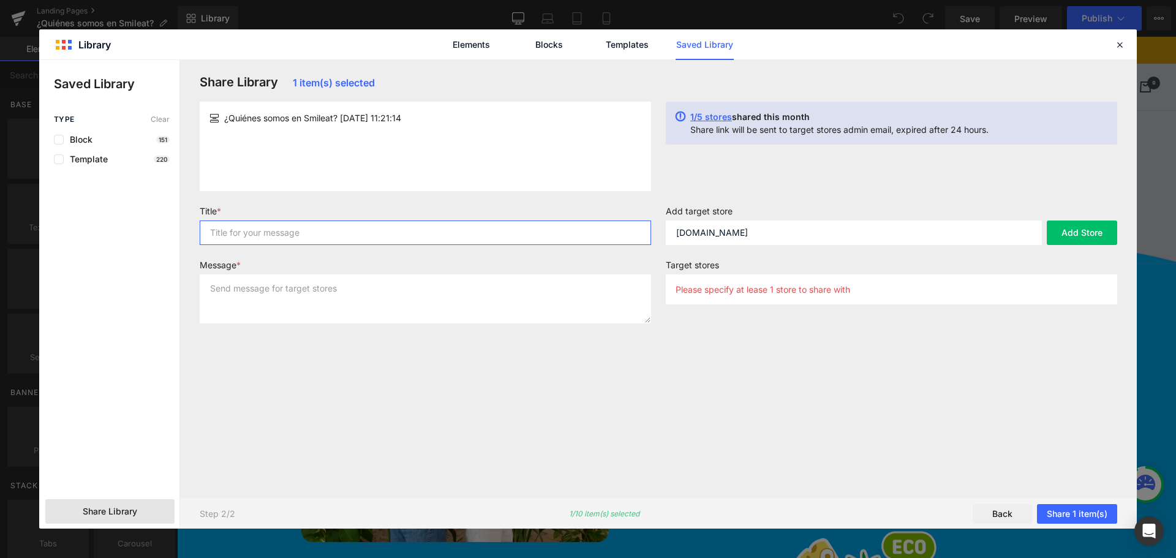
click at [427, 235] on input "text" at bounding box center [426, 233] width 452 height 25
type input "Landing quienes somos"
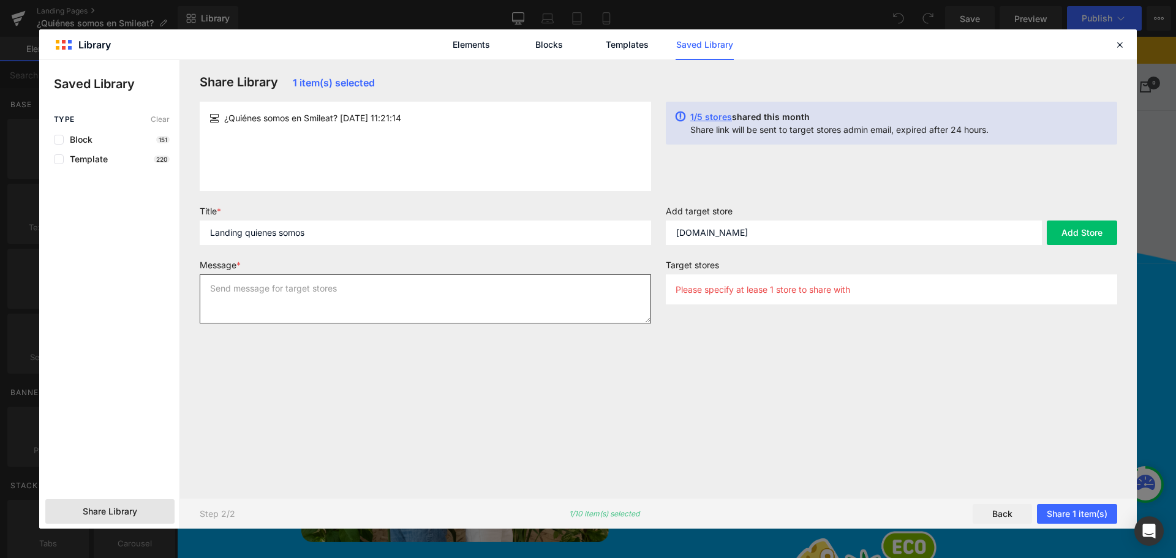
click at [433, 295] on textarea at bounding box center [426, 298] width 452 height 49
type textarea "Landing quienes somos"
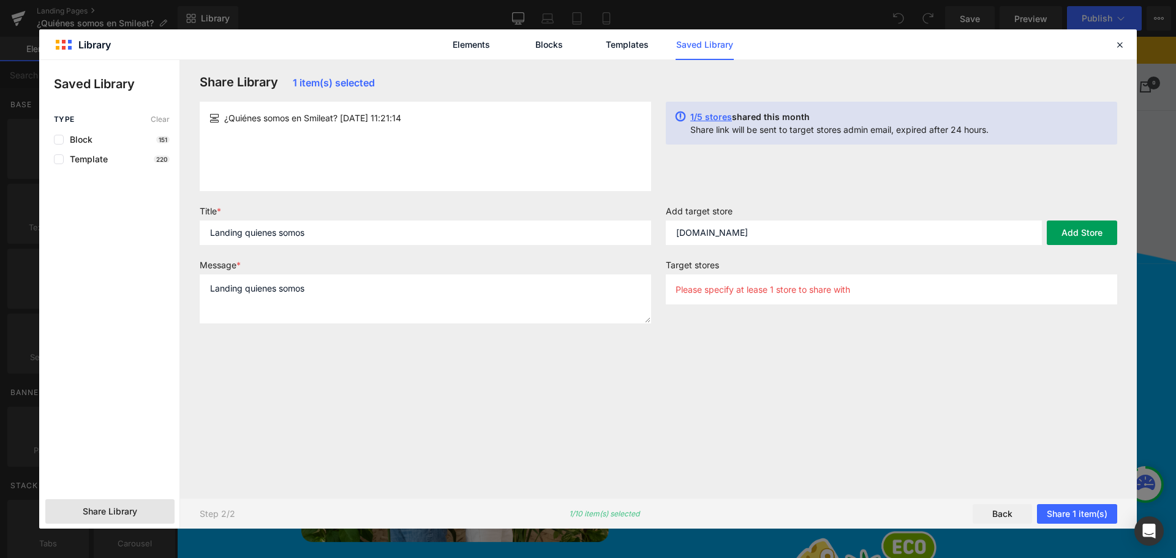
click at [1102, 235] on button "Add Store" at bounding box center [1082, 233] width 70 height 25
click at [1094, 510] on button "Share 1 item(s)" at bounding box center [1077, 514] width 80 height 20
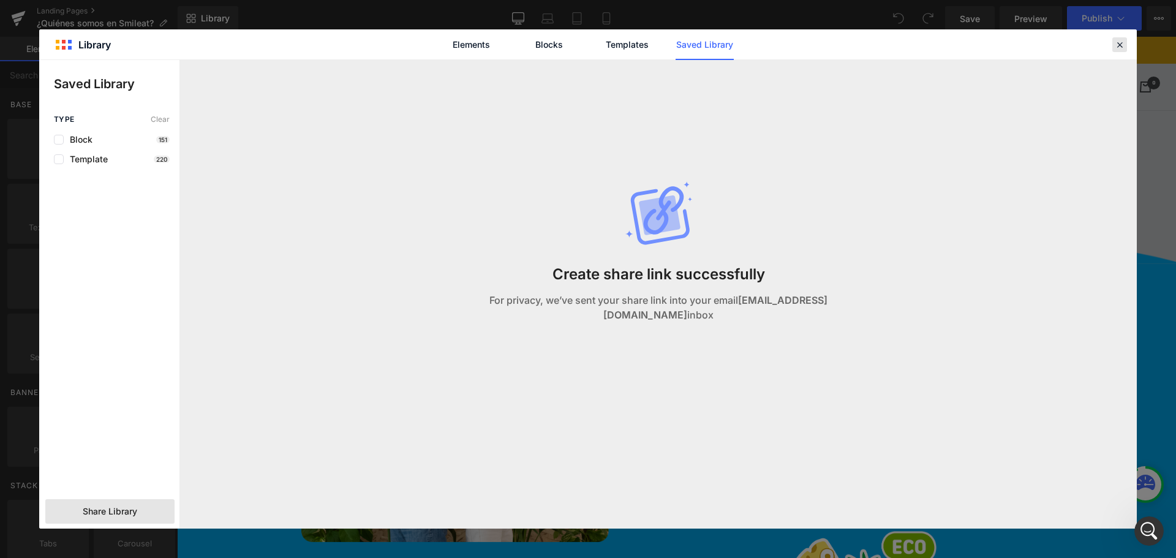
click at [1121, 50] on div at bounding box center [1120, 44] width 15 height 15
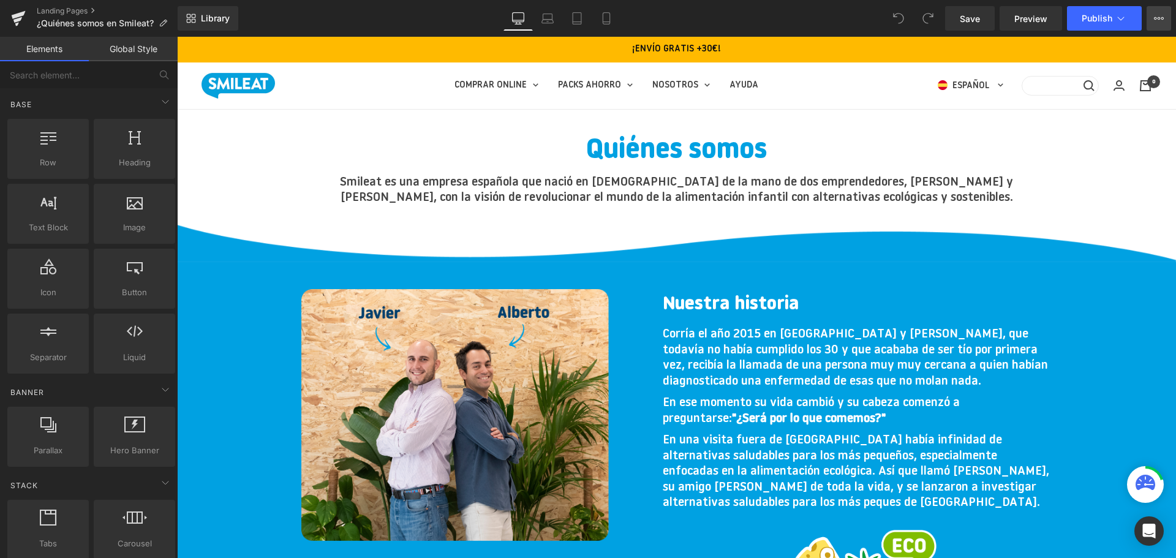
click at [1159, 21] on icon at bounding box center [1159, 18] width 10 height 10
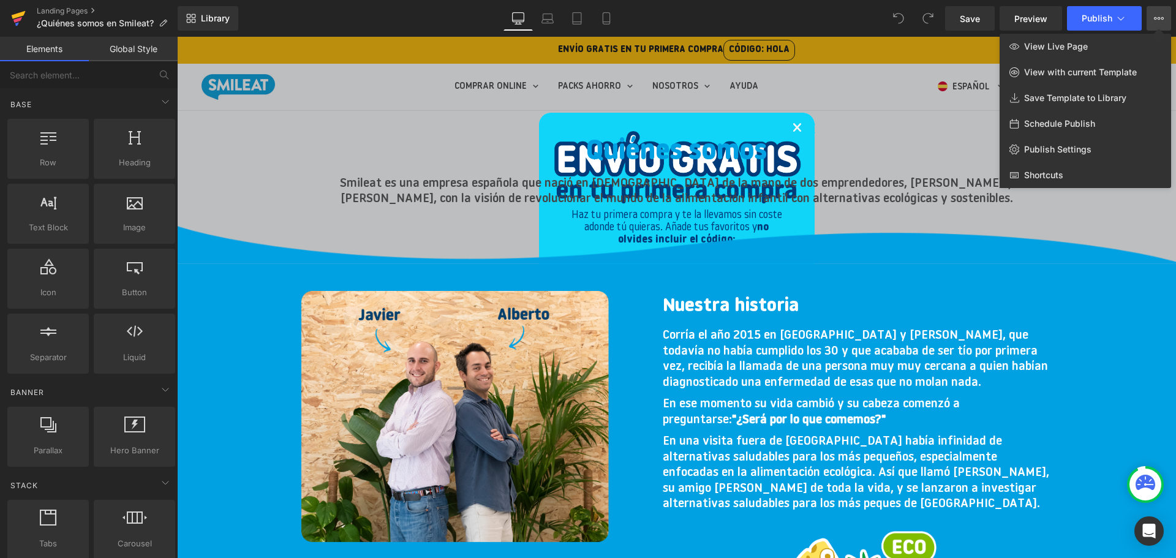
click at [15, 18] on icon at bounding box center [19, 15] width 14 height 8
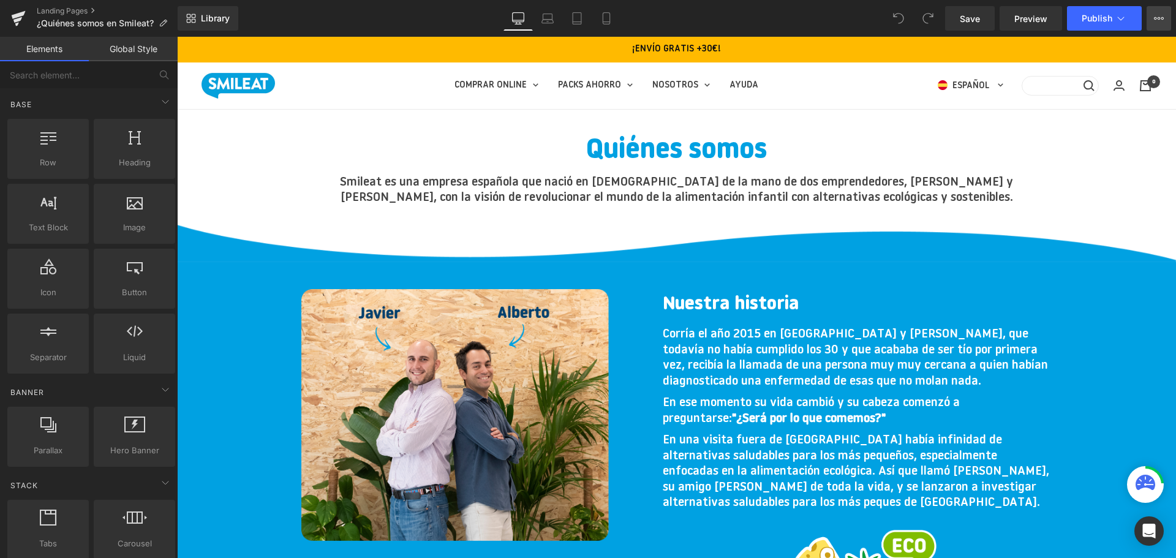
click at [1163, 21] on icon at bounding box center [1159, 18] width 10 height 10
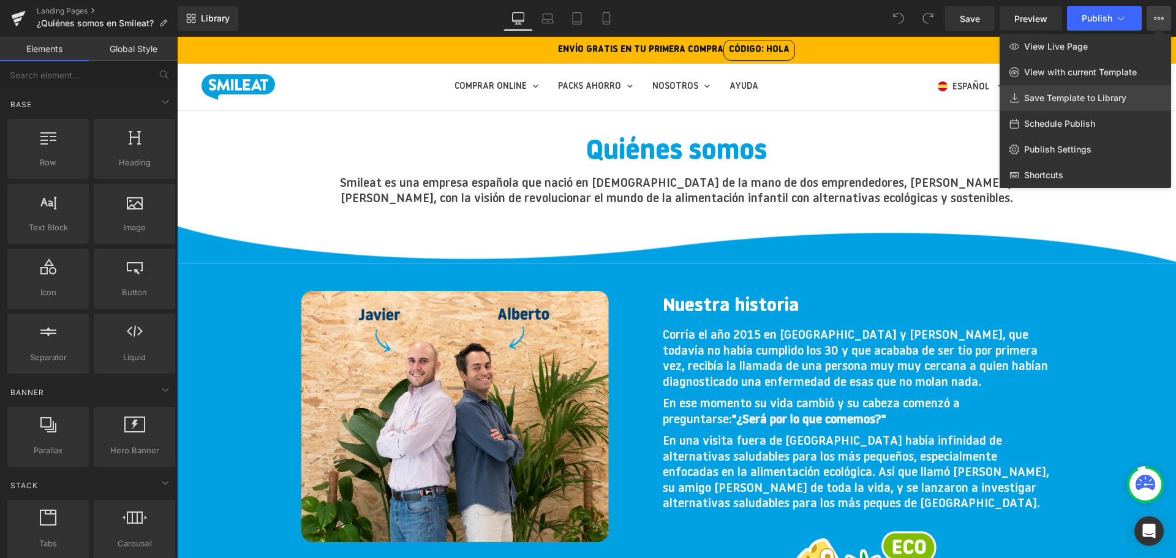
click at [1107, 96] on span "Save Template to Library" at bounding box center [1075, 98] width 102 height 11
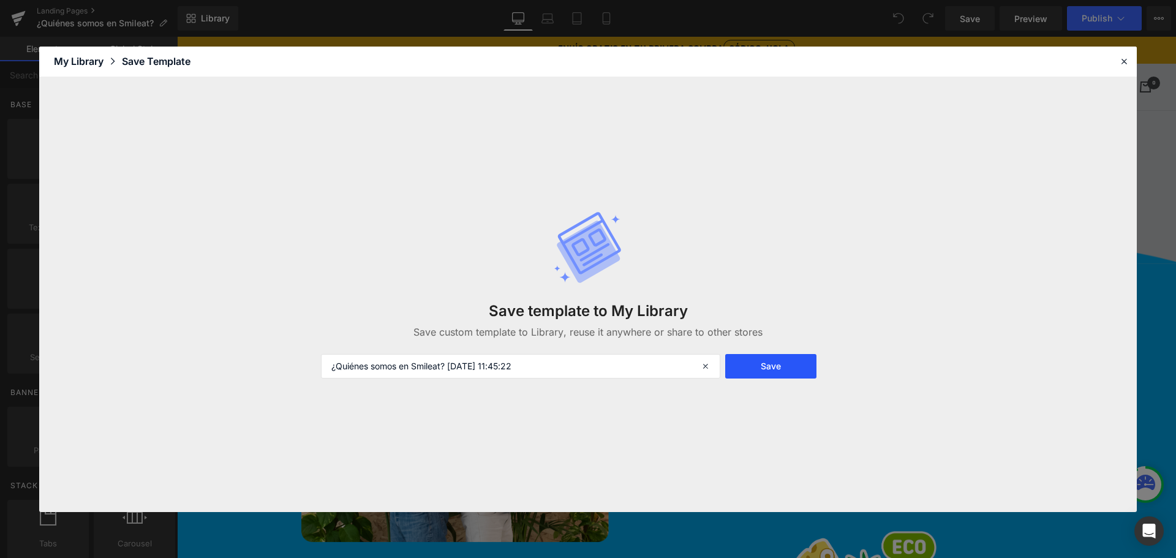
click at [787, 368] on button "Save" at bounding box center [770, 366] width 91 height 25
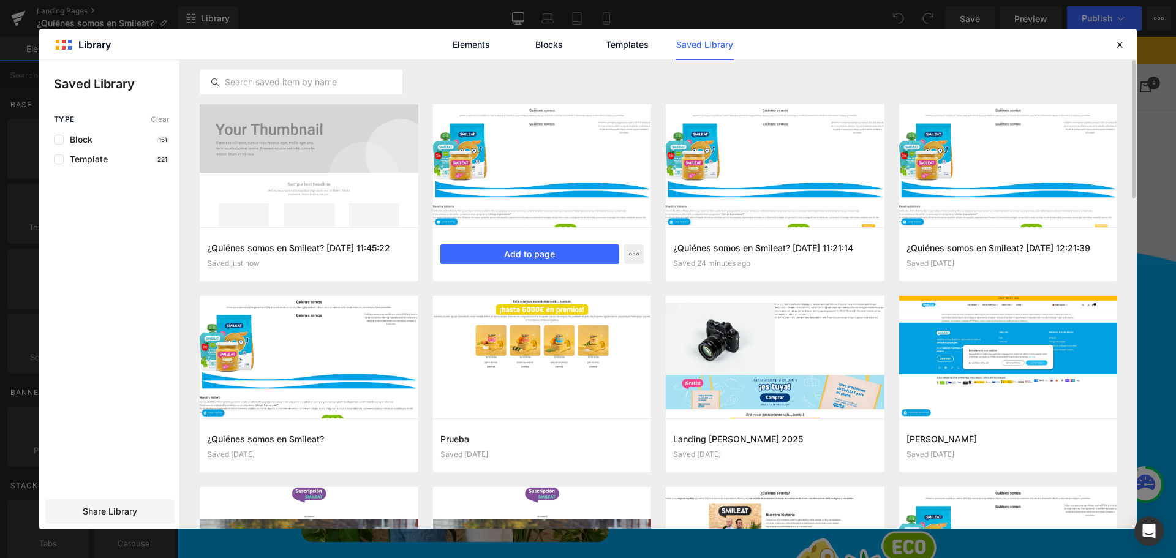
click at [632, 113] on div at bounding box center [542, 165] width 219 height 123
click at [627, 248] on button "button" at bounding box center [634, 254] width 20 height 20
click at [626, 203] on div at bounding box center [588, 294] width 1098 height 469
click at [563, 255] on button "Add to page" at bounding box center [531, 254] width 180 height 20
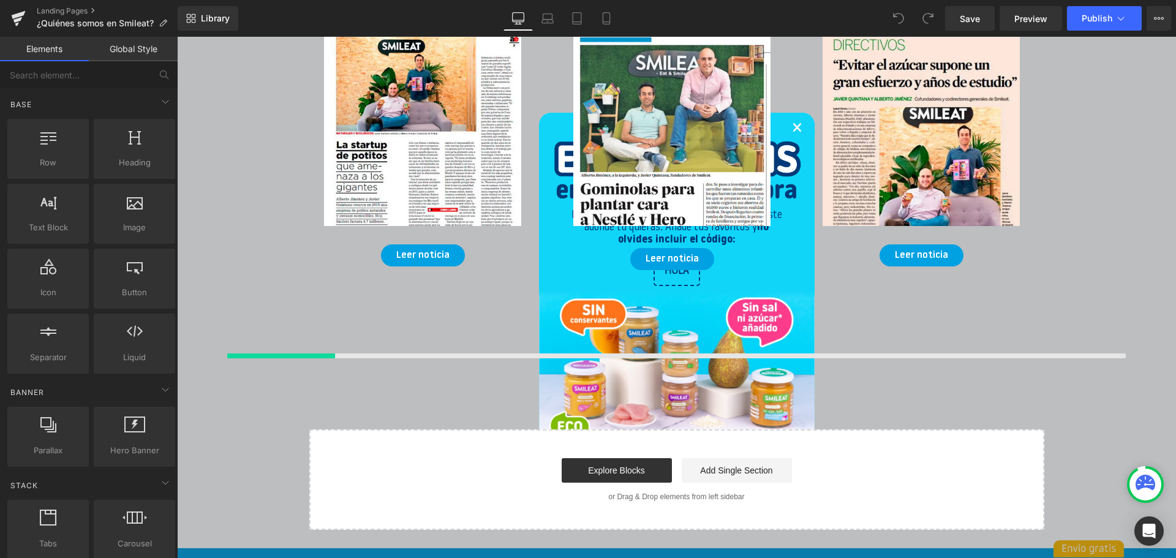
scroll to position [2326, 0]
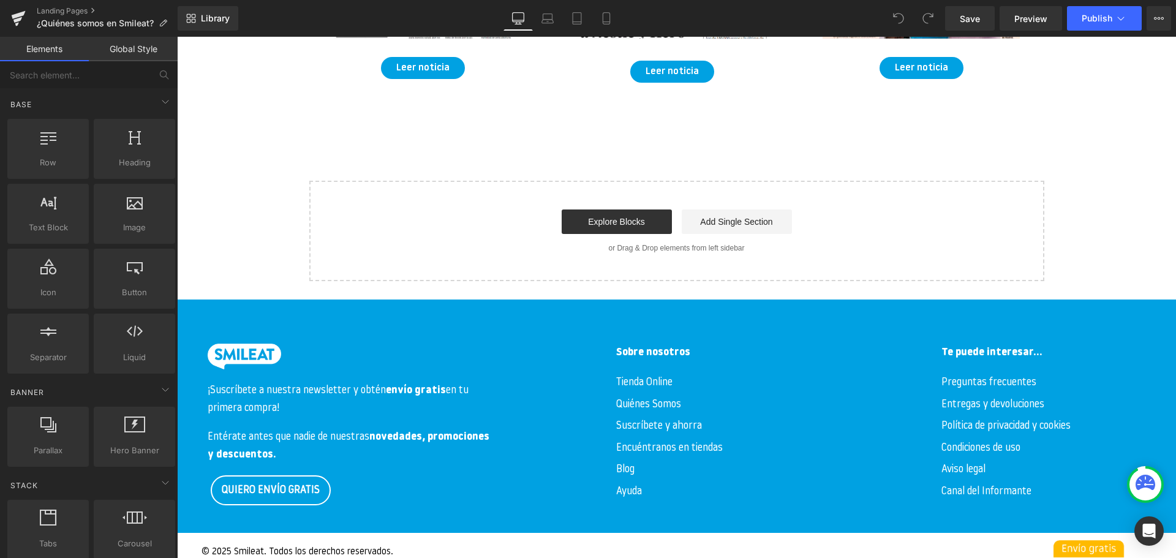
scroll to position [2435, 0]
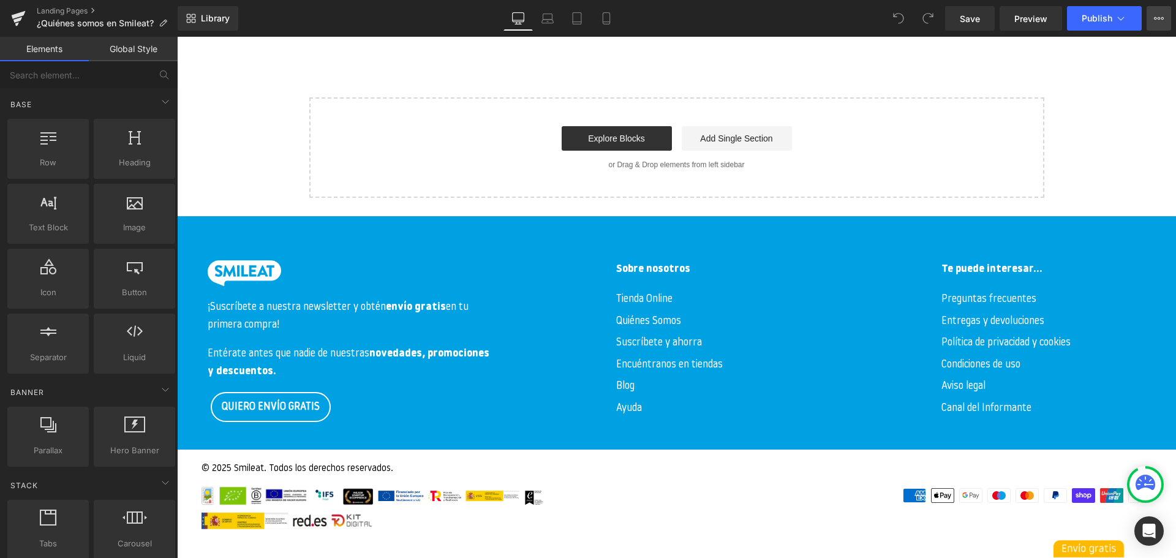
click at [1167, 20] on button "View Live Page View with current Template Save Template to Library Schedule Pub…" at bounding box center [1159, 18] width 25 height 25
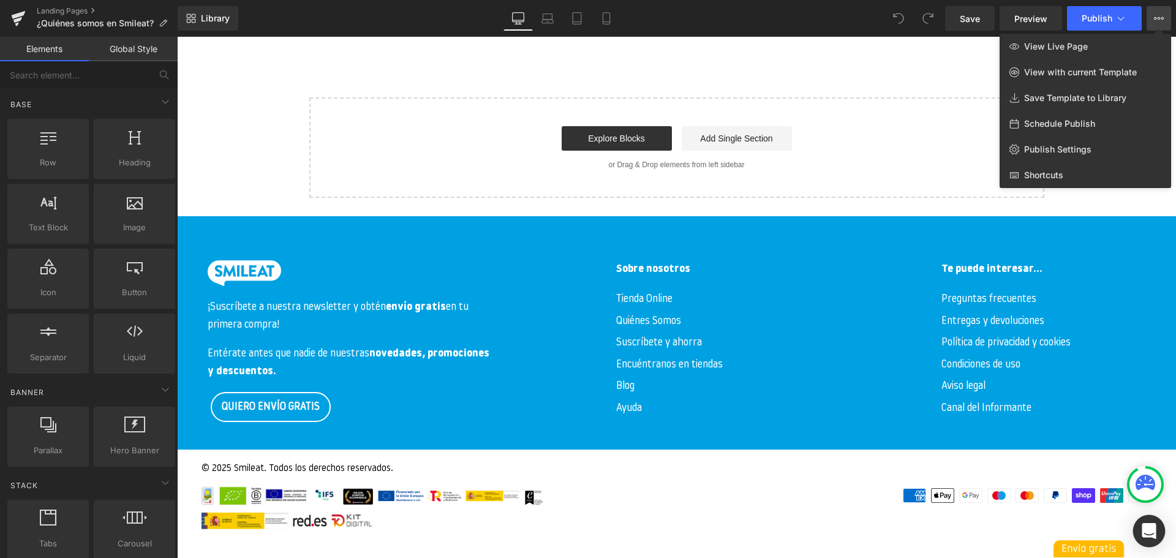
click at [1152, 531] on icon "Open Intercom Messenger" at bounding box center [1149, 531] width 14 height 16
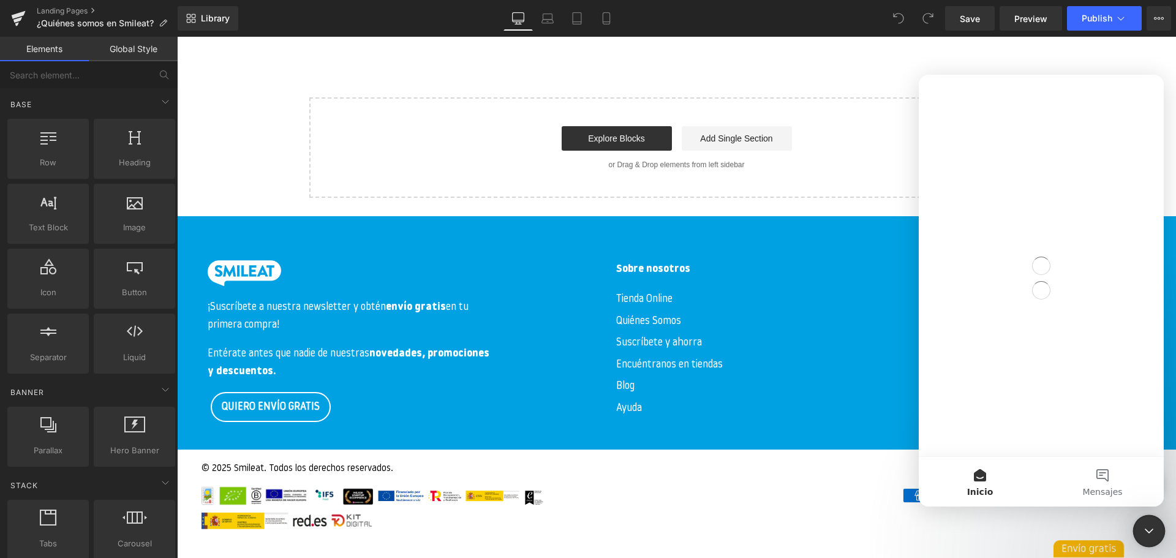
scroll to position [0, 0]
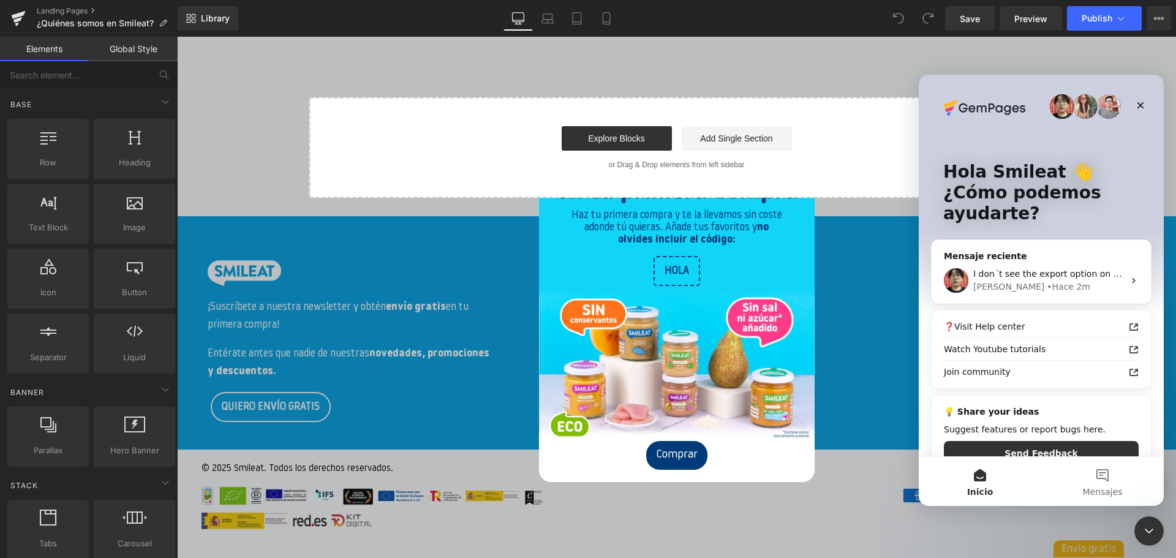
click at [870, 257] on div at bounding box center [588, 260] width 1176 height 521
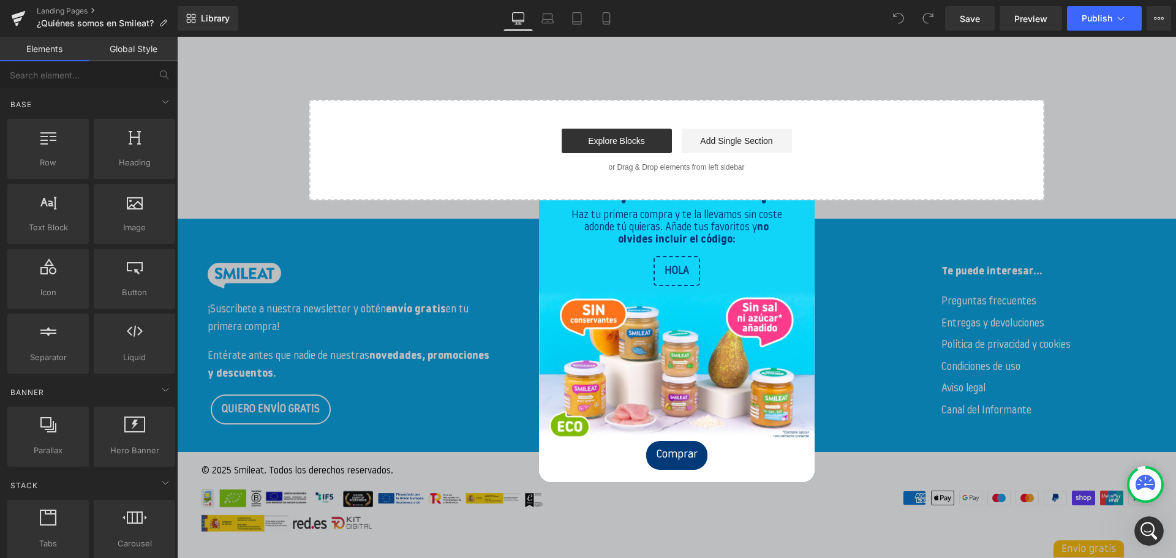
scroll to position [2435, 0]
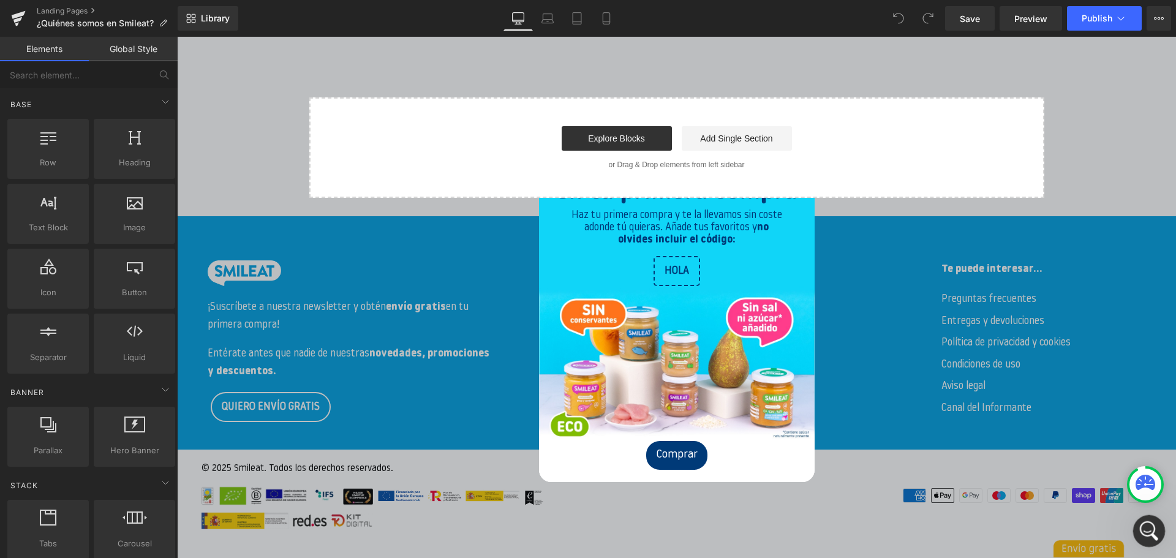
click at [1138, 532] on div "Abrir Intercom Messenger" at bounding box center [1147, 529] width 40 height 40
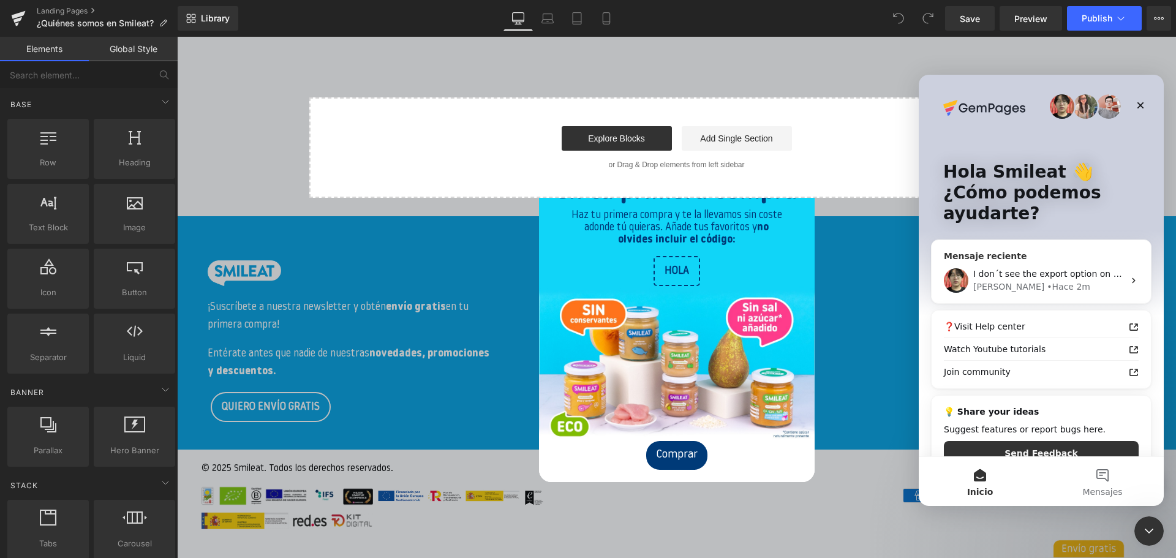
click at [1046, 288] on div "[PERSON_NAME] • Hace 2m" at bounding box center [1049, 287] width 151 height 13
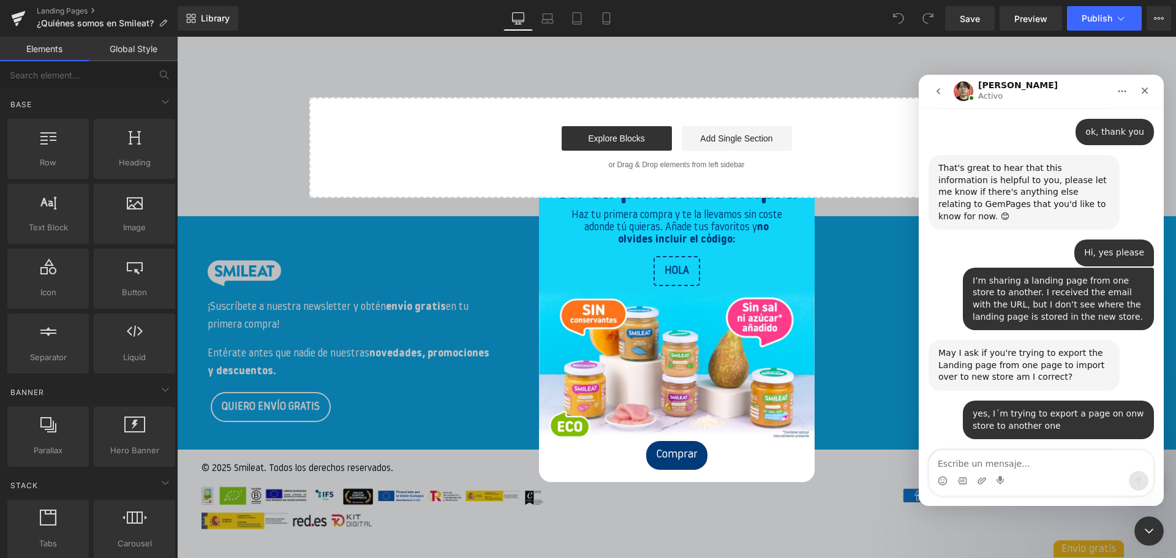
scroll to position [740, 0]
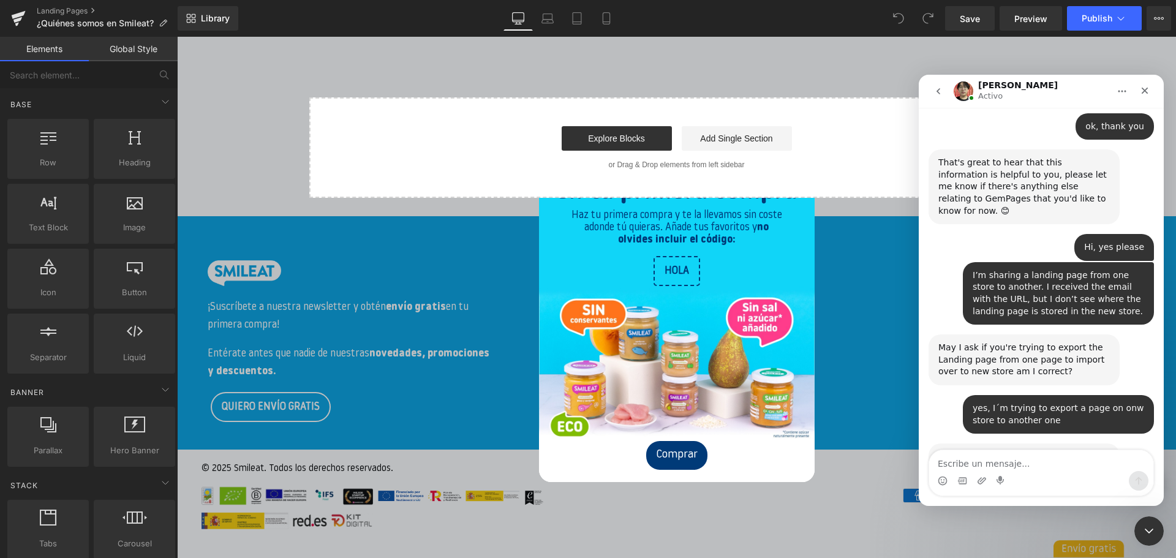
click at [962, 460] on textarea "Escribe un mensaje..." at bounding box center [1041, 460] width 224 height 21
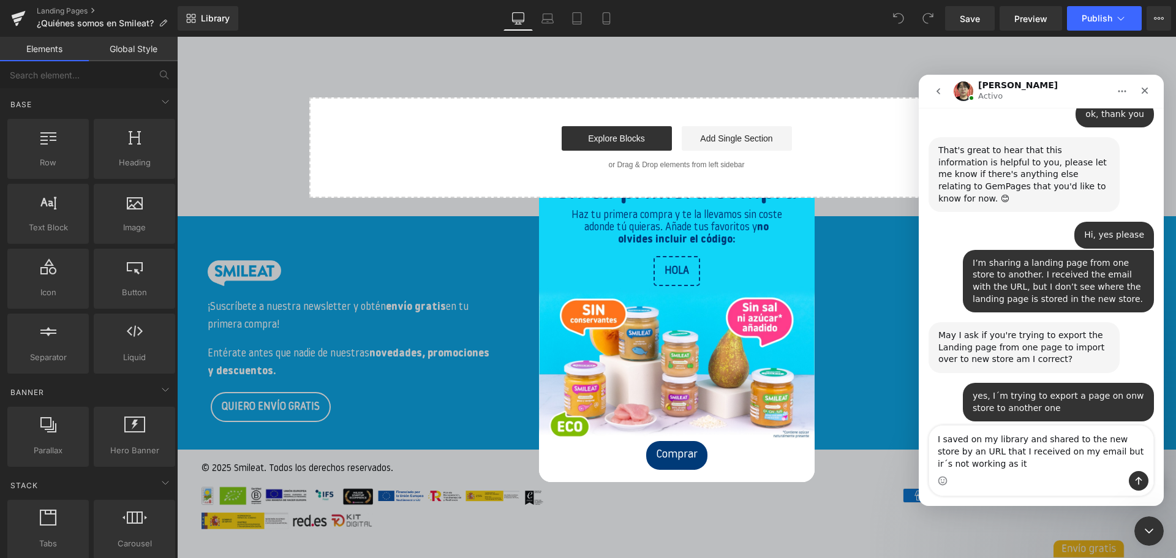
scroll to position [765, 0]
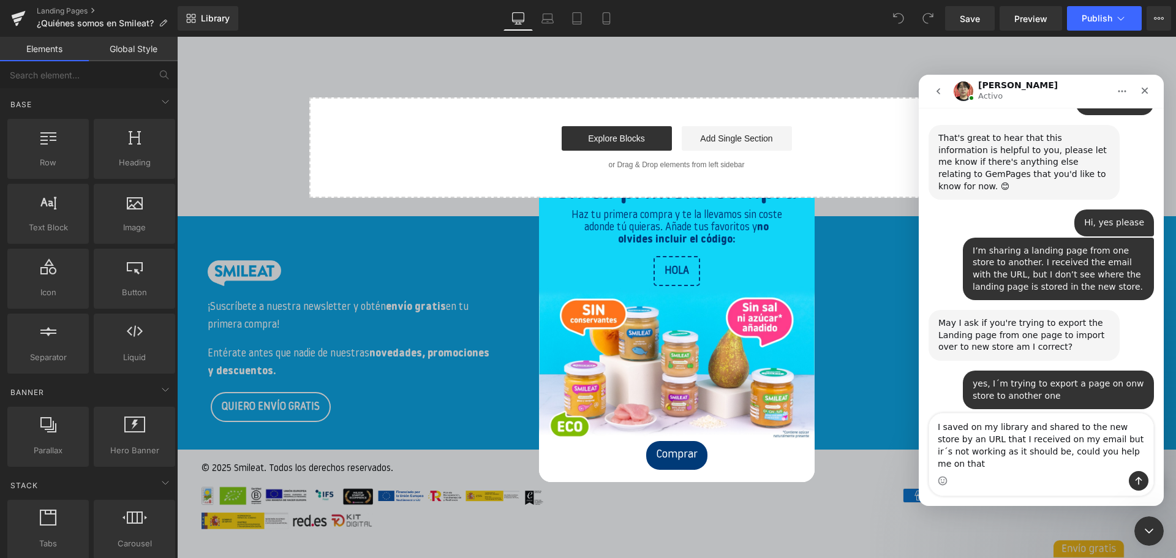
type textarea "I saved on my library and shared to the new store by an URL that I received on …"
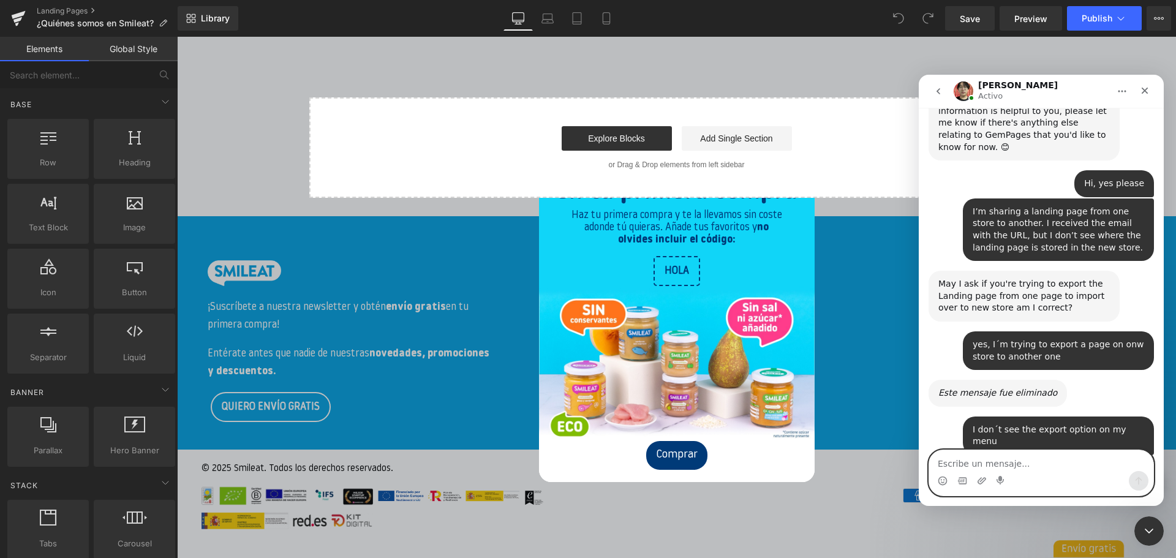
scroll to position [880, 0]
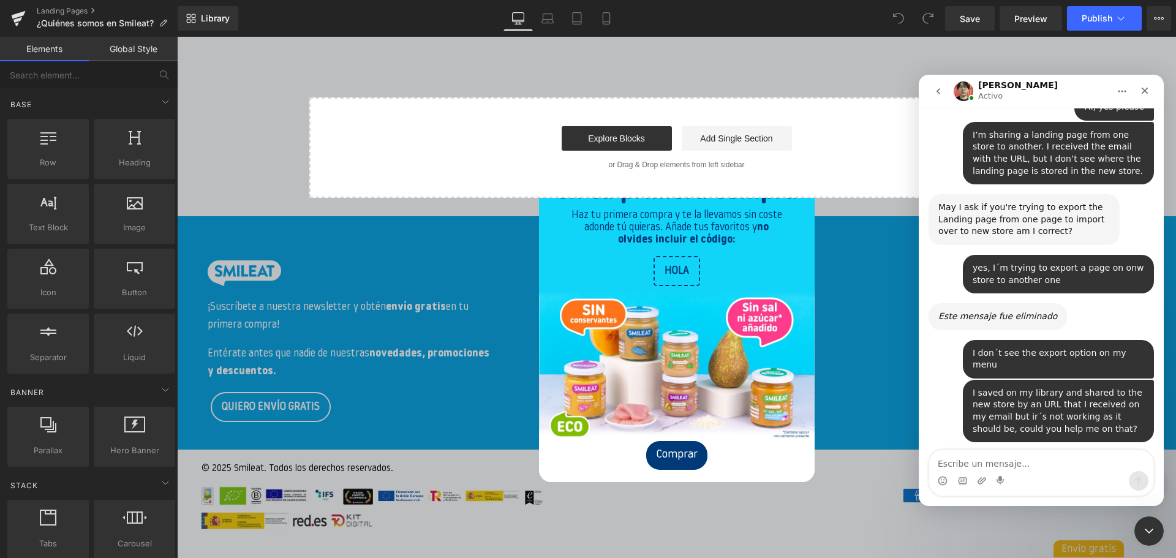
click at [985, 524] on link "[URL][DOMAIN_NAME]" at bounding box center [1009, 529] width 96 height 10
